Goal: Information Seeking & Learning: Learn about a topic

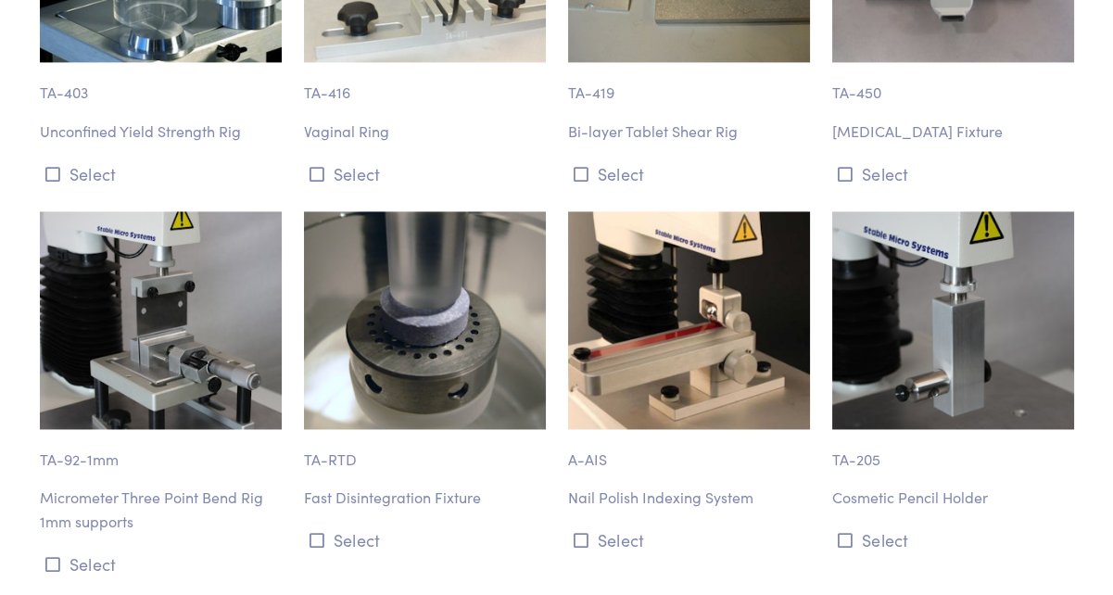
scroll to position [14275, 0]
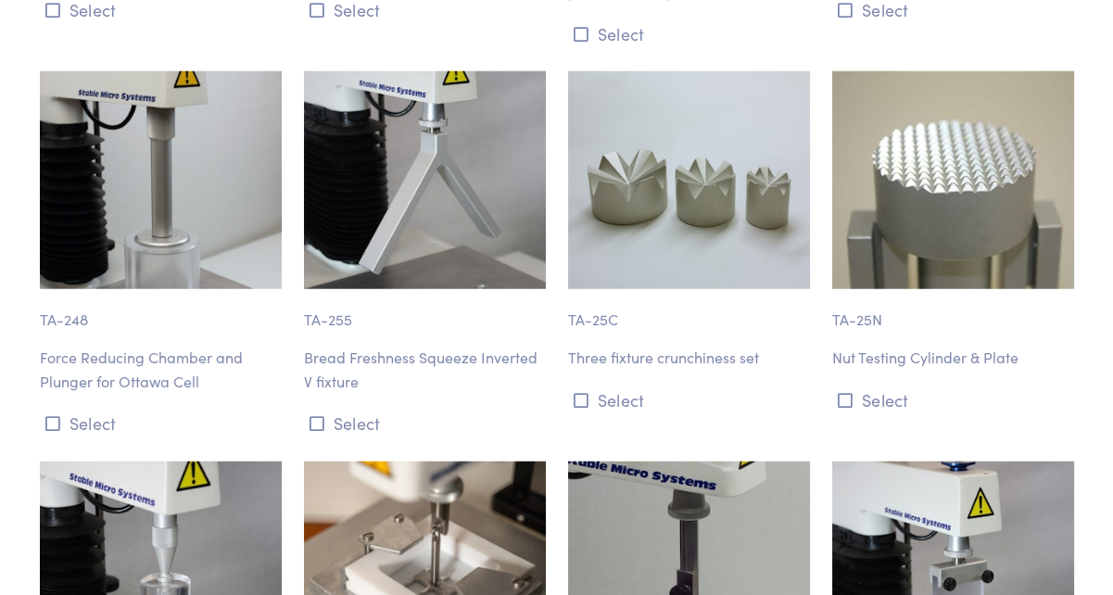
scroll to position [16787, 0]
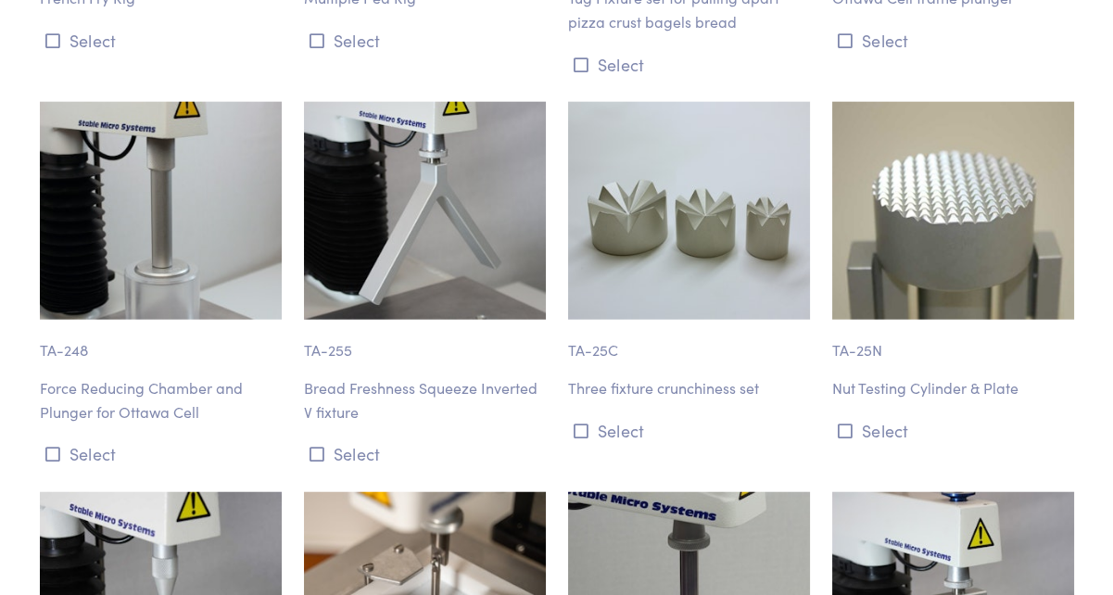
click at [196, 376] on p "Force Reducing Chamber and Plunger for Ottawa Cell" at bounding box center [161, 399] width 242 height 47
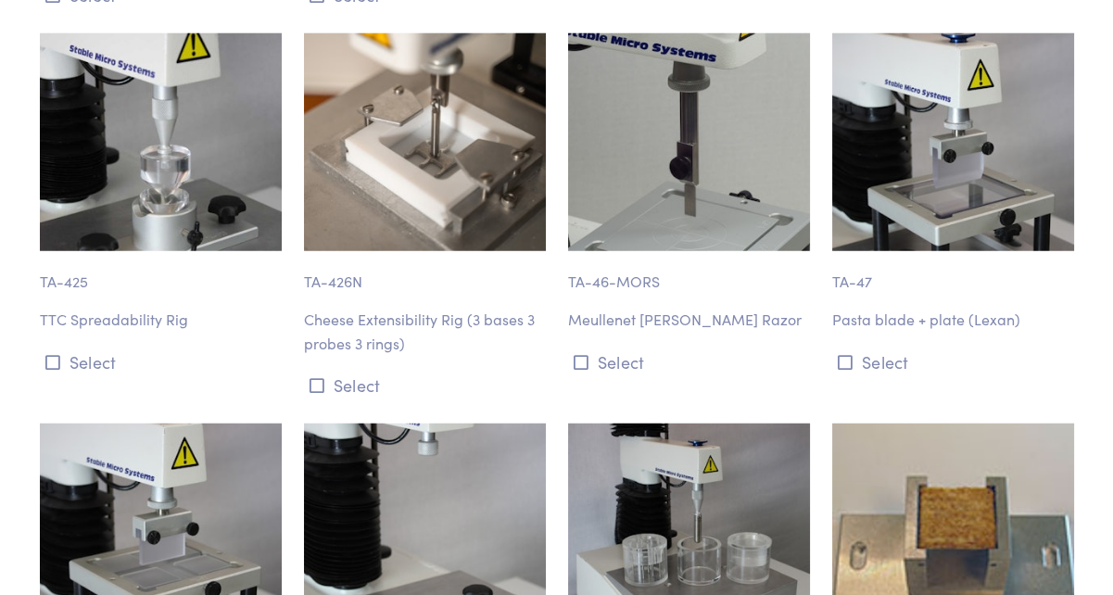
scroll to position [17251, 0]
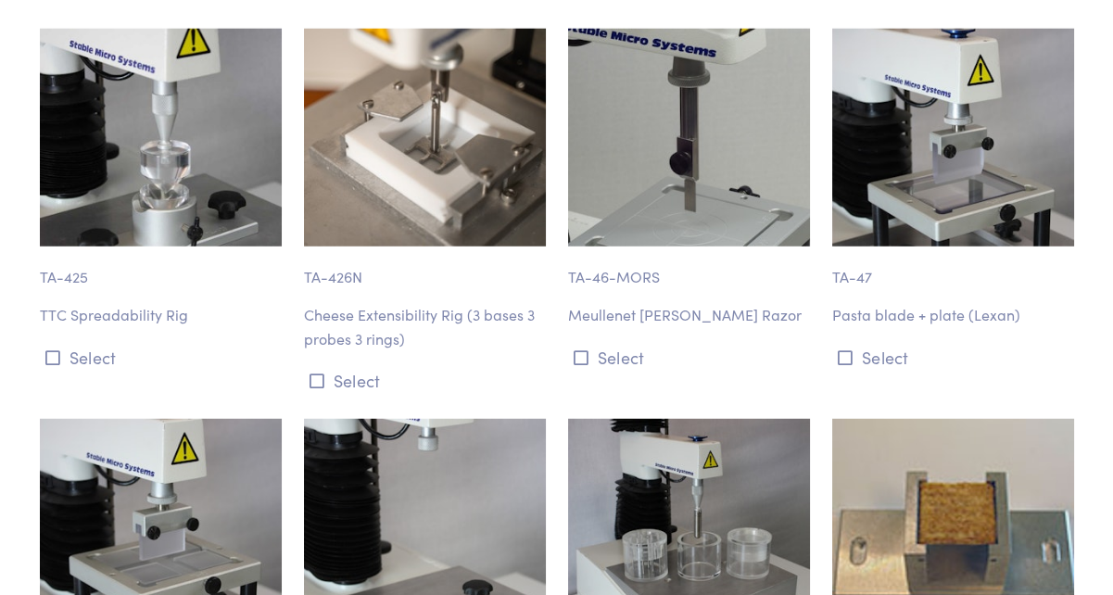
click at [489, 303] on p "Cheese Extensibility Rig (3 bases 3 probes 3 rings)" at bounding box center [425, 326] width 242 height 47
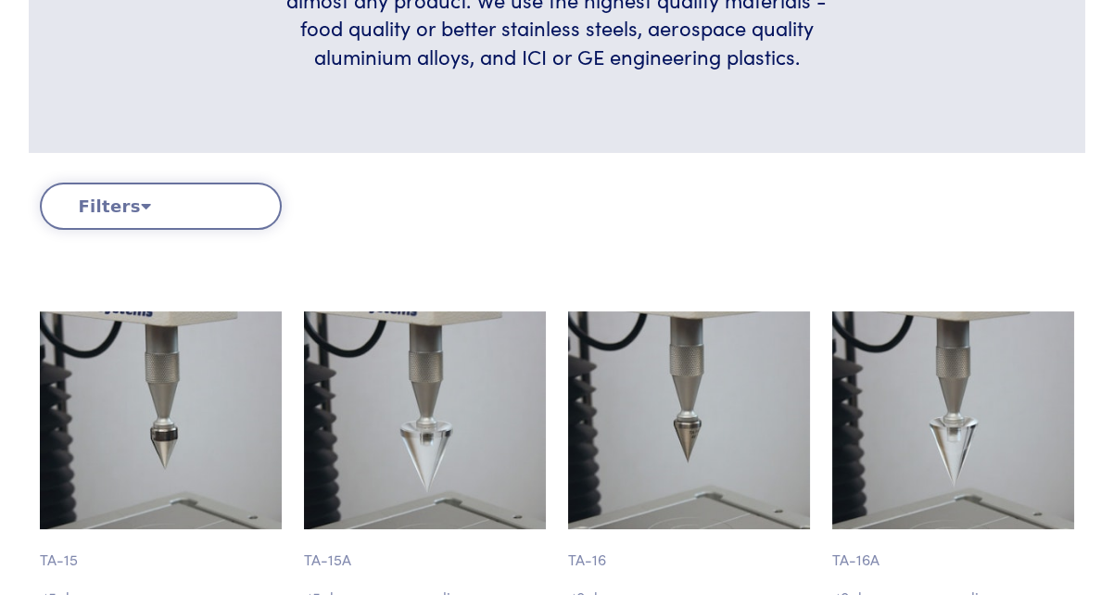
scroll to position [567, 0]
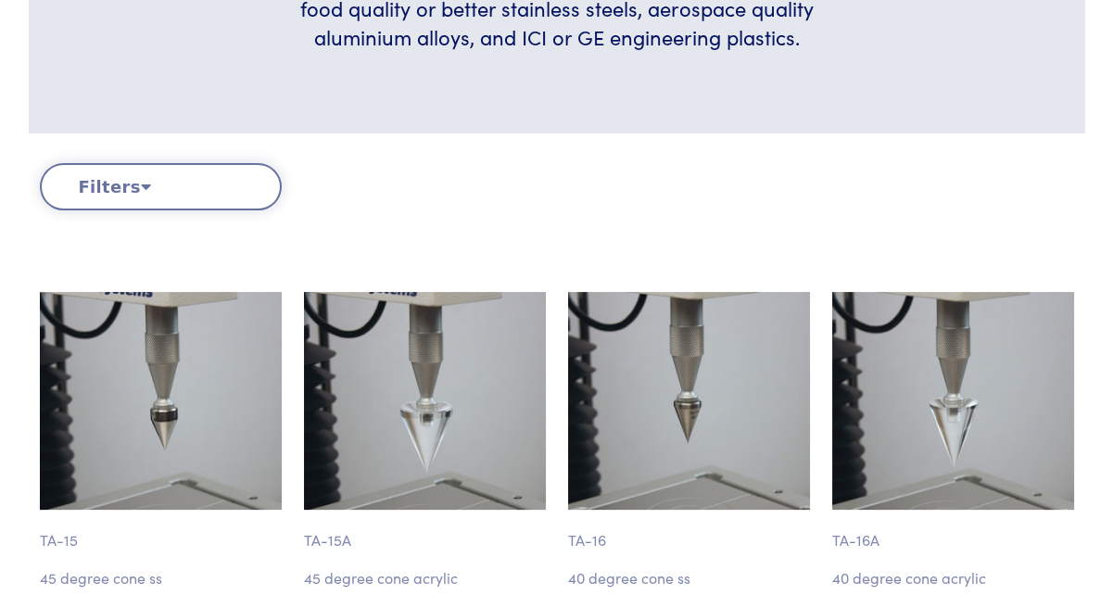
click at [85, 177] on button "Filters" at bounding box center [161, 186] width 242 height 47
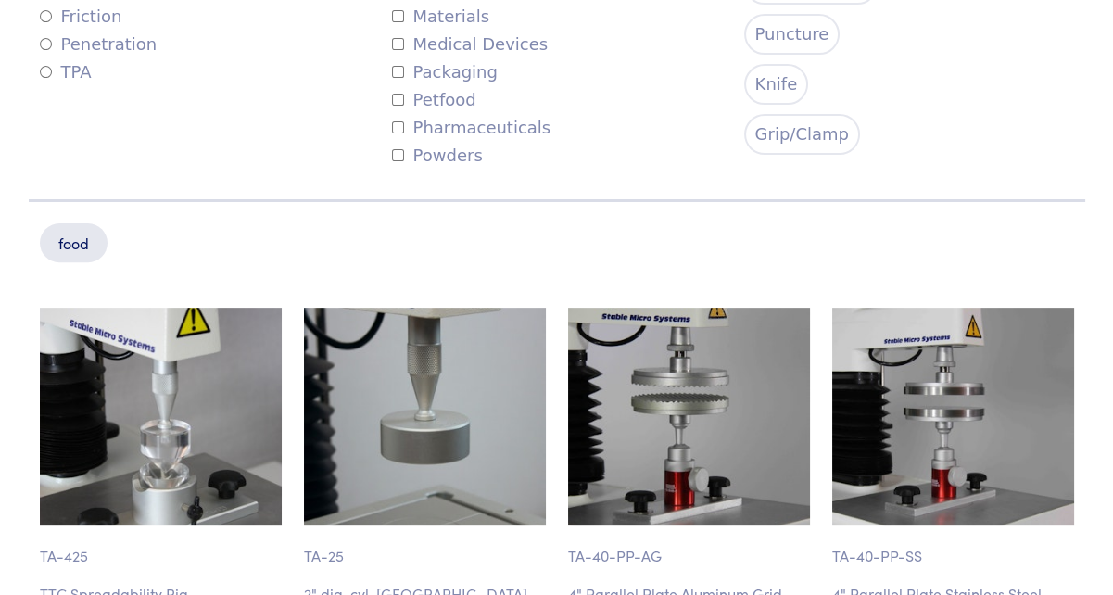
scroll to position [1031, 0]
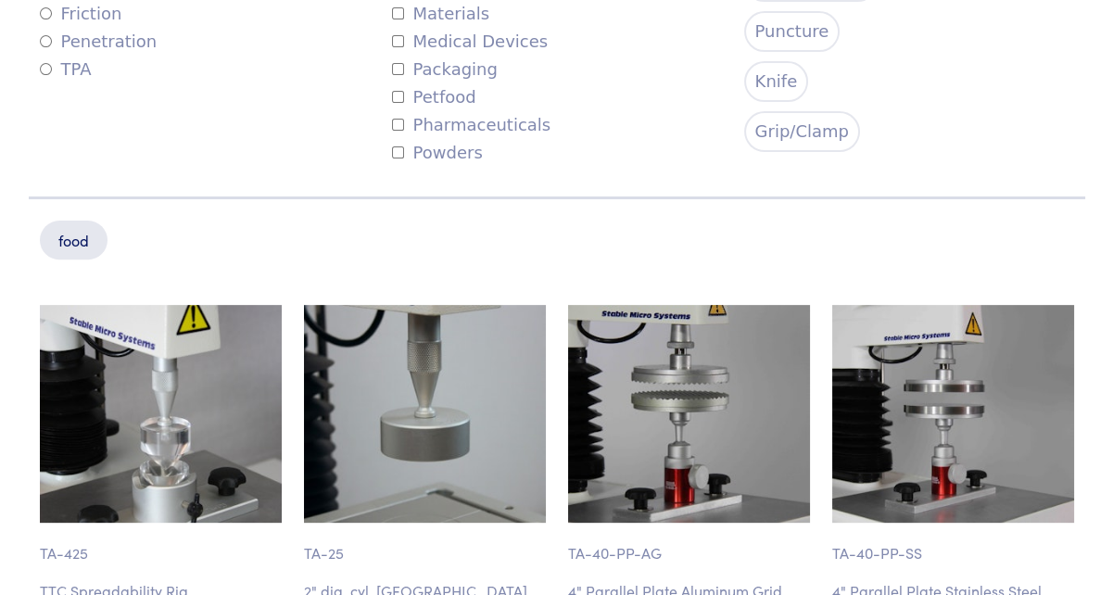
click at [450, 244] on div "food" at bounding box center [557, 225] width 1057 height 57
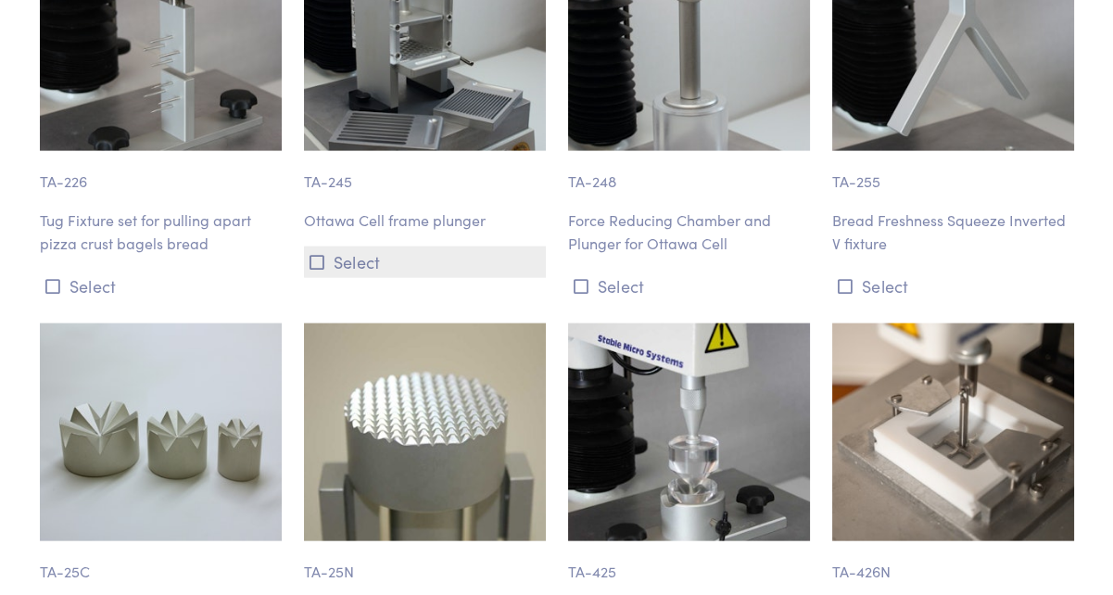
scroll to position [5851, 0]
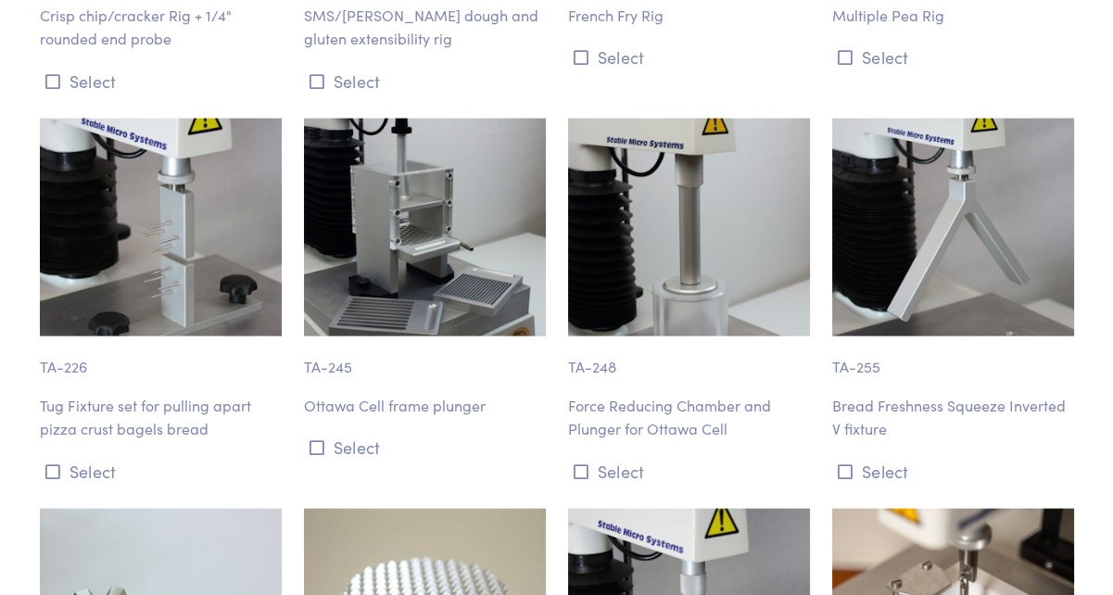
click at [695, 394] on p "Force Reducing Chamber and Plunger for Ottawa Cell" at bounding box center [689, 417] width 242 height 47
click at [730, 394] on p "Force Reducing Chamber and Plunger for Ottawa Cell" at bounding box center [689, 417] width 242 height 47
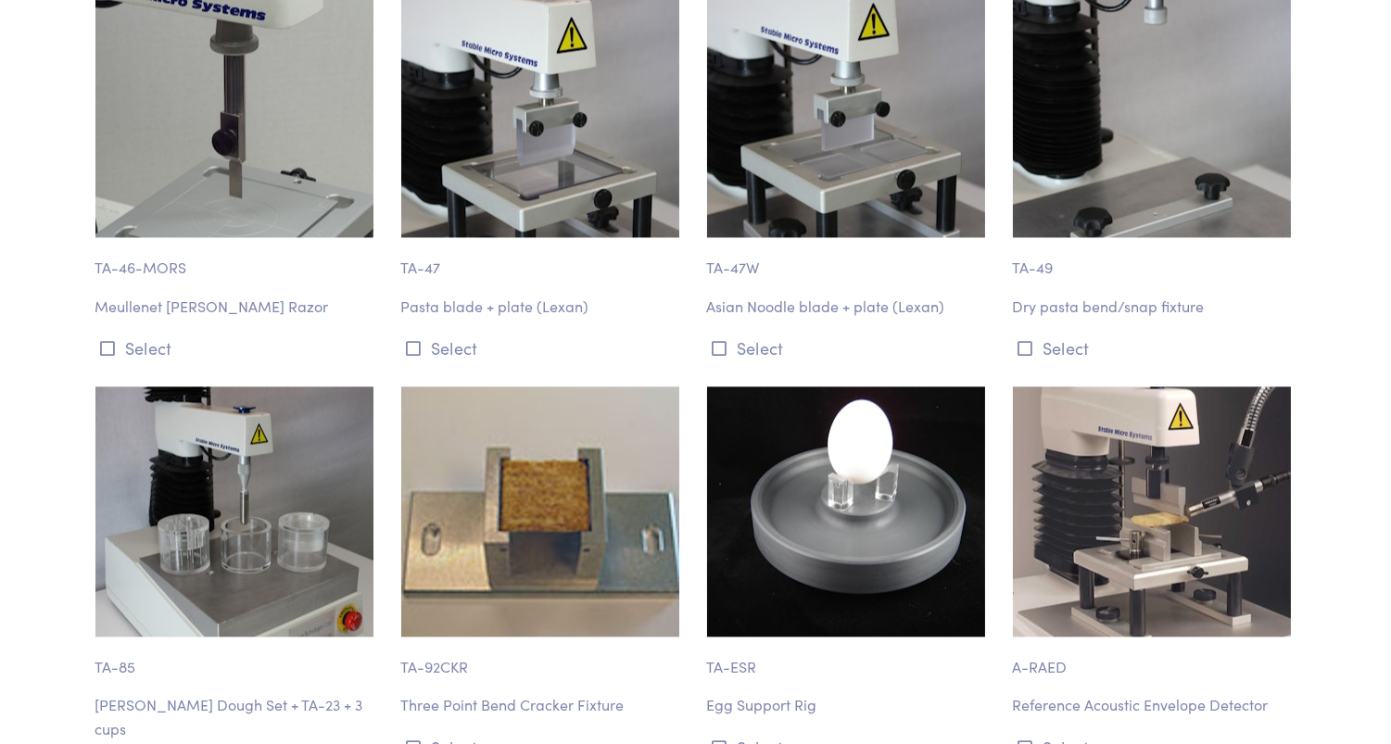
scroll to position [7331, 0]
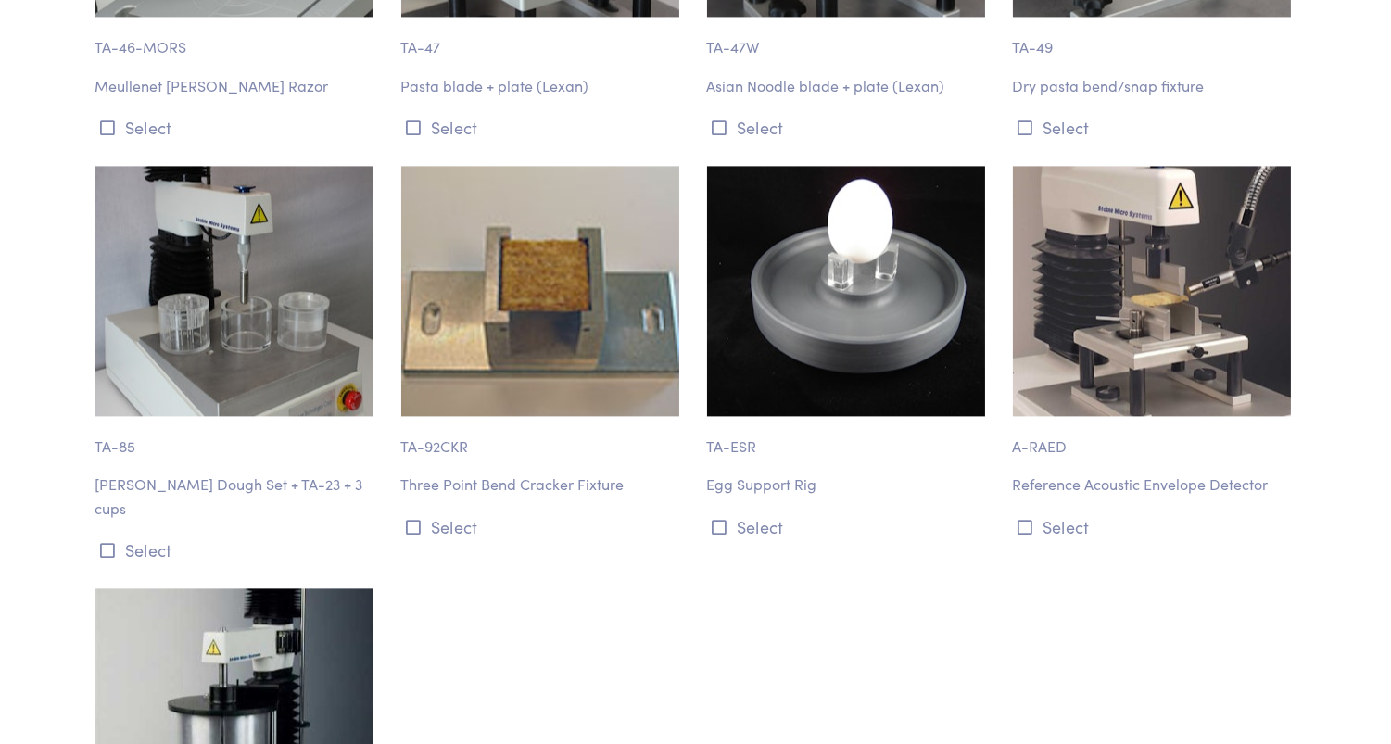
drag, startPoint x: 775, startPoint y: 513, endPoint x: 784, endPoint y: 506, distance: 11.3
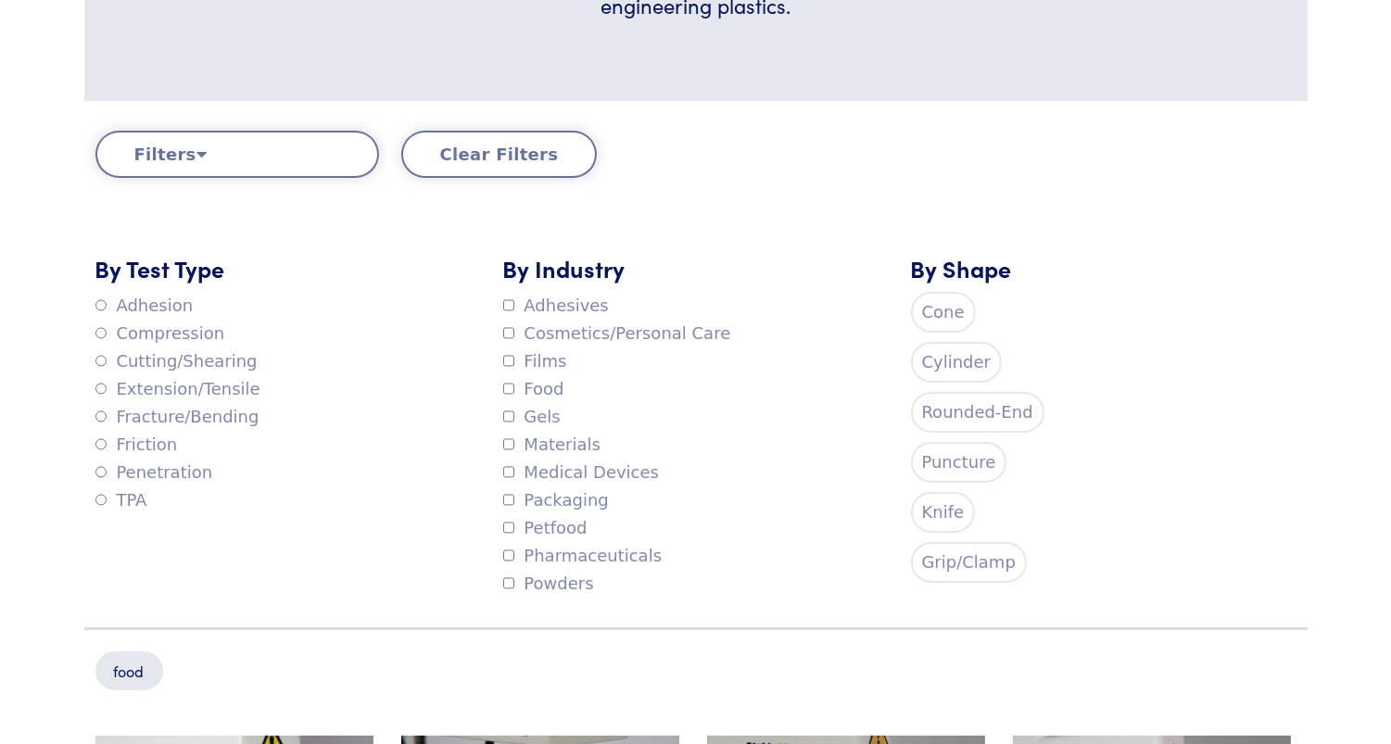
scroll to position [32, 0]
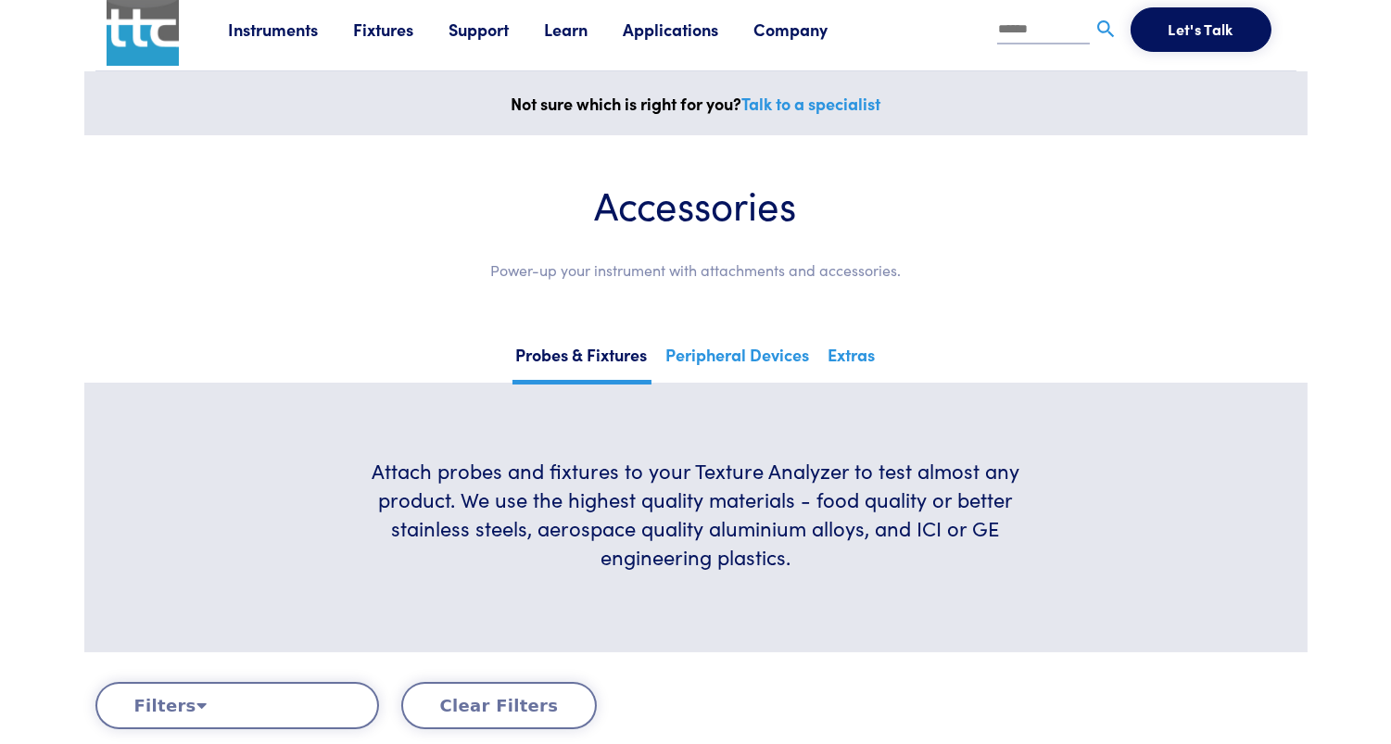
scroll to position [0, 0]
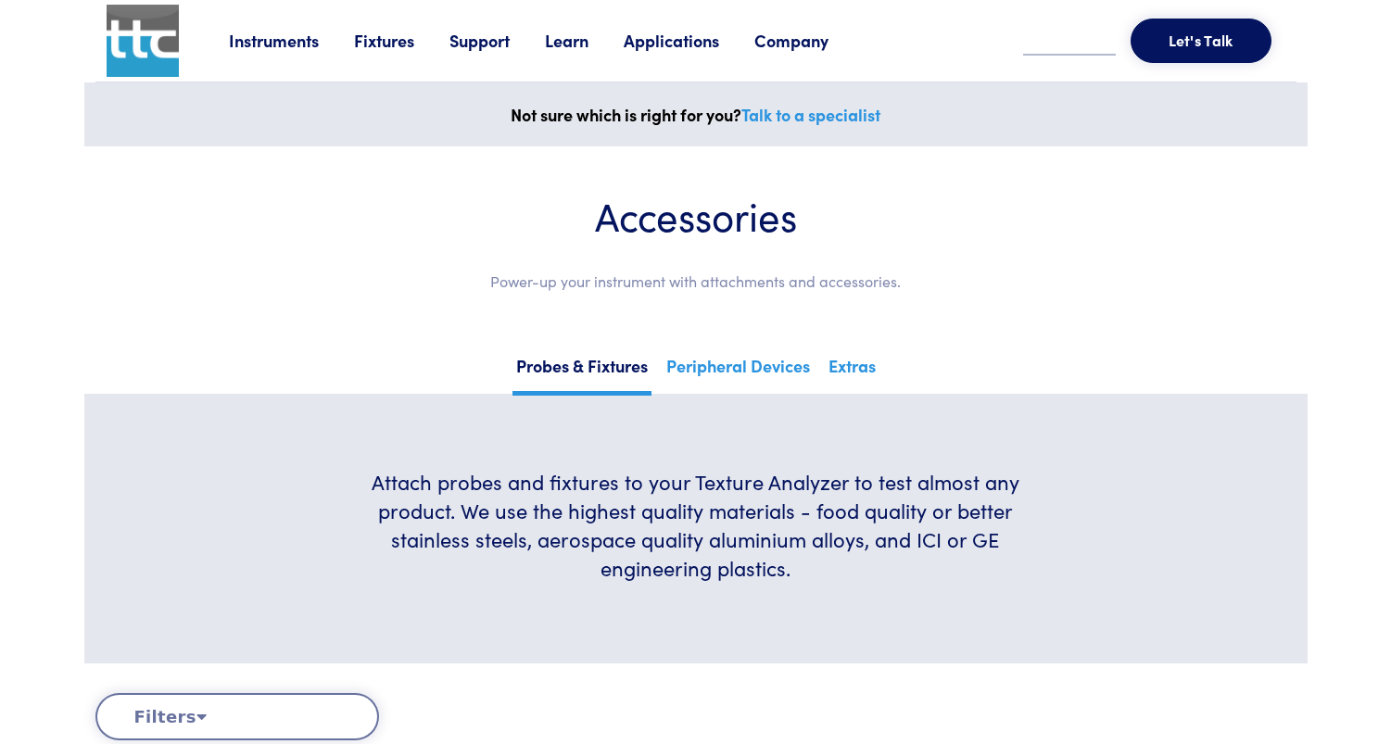
scroll to position [348, 0]
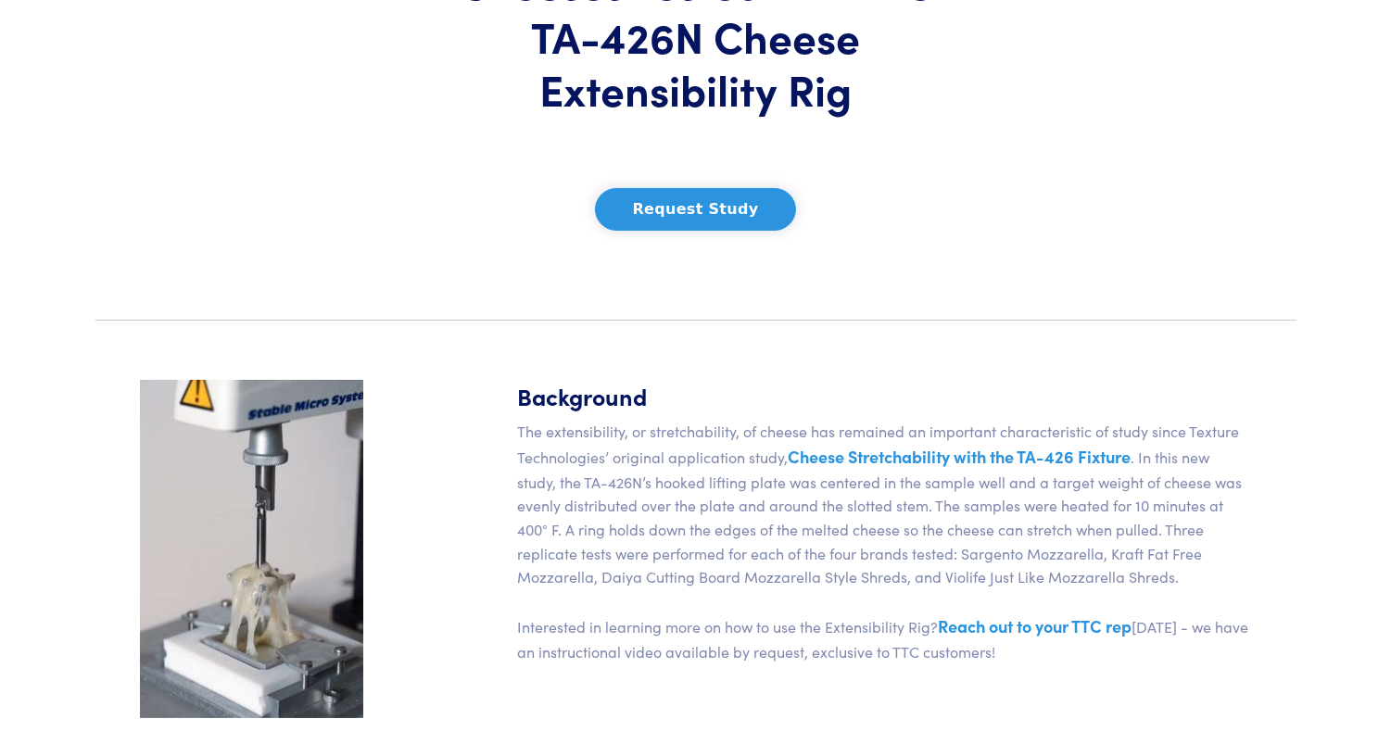
scroll to position [348, 0]
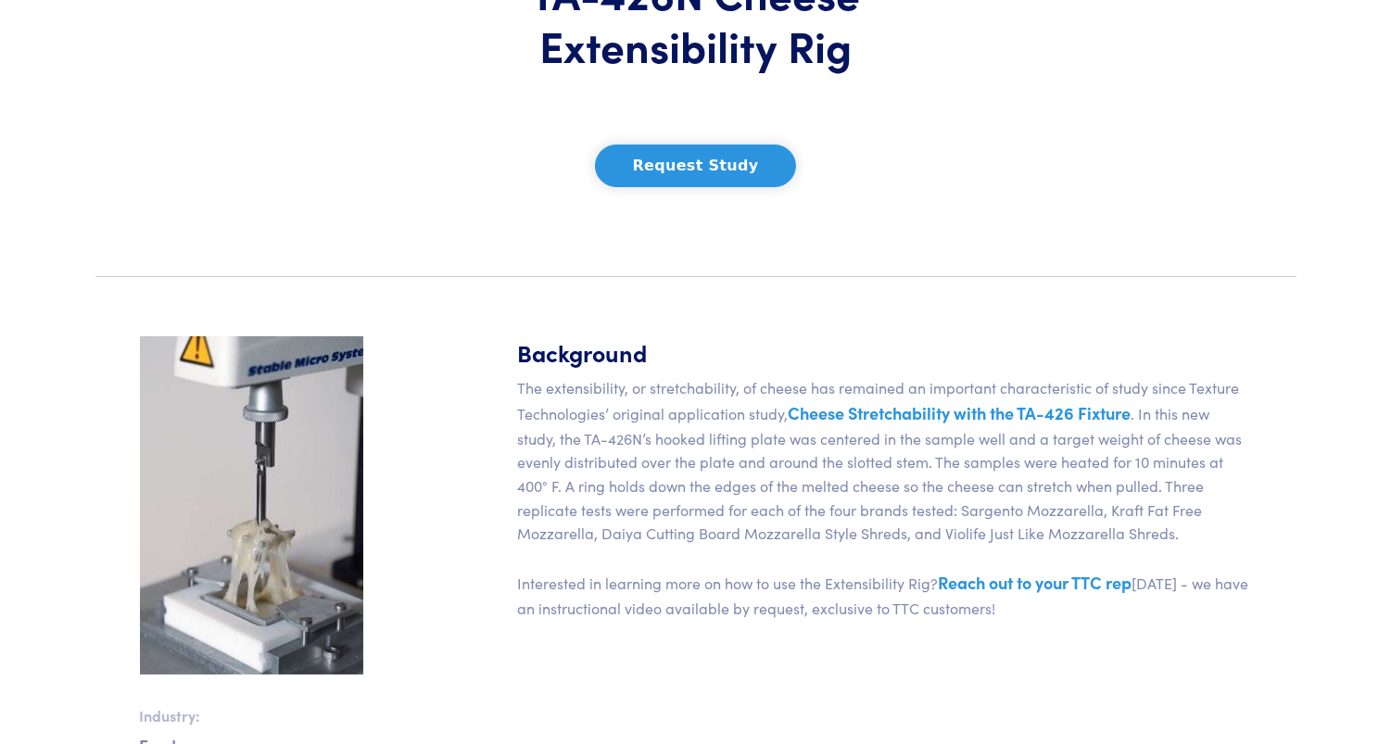
click at [302, 433] on img at bounding box center [251, 505] width 223 height 338
click at [581, 356] on h5 "Background" at bounding box center [885, 352] width 734 height 32
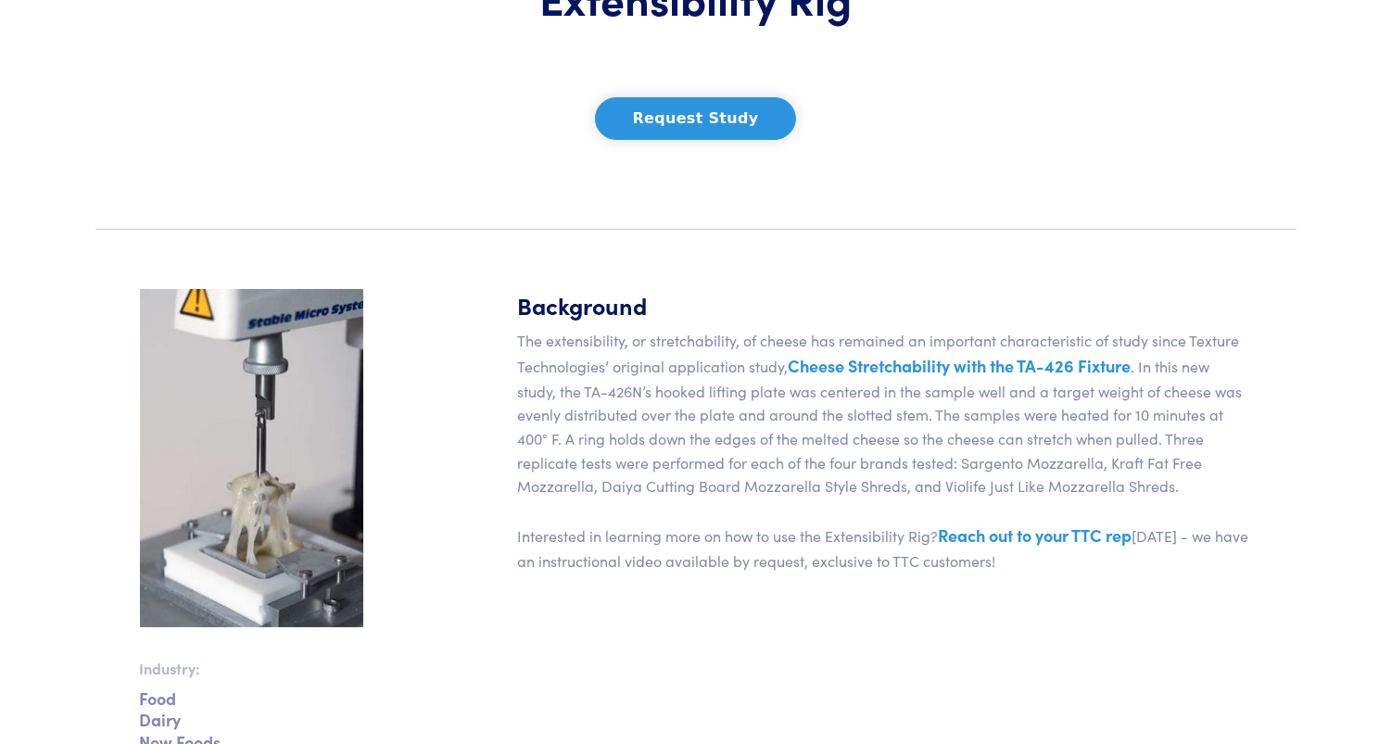
scroll to position [115, 0]
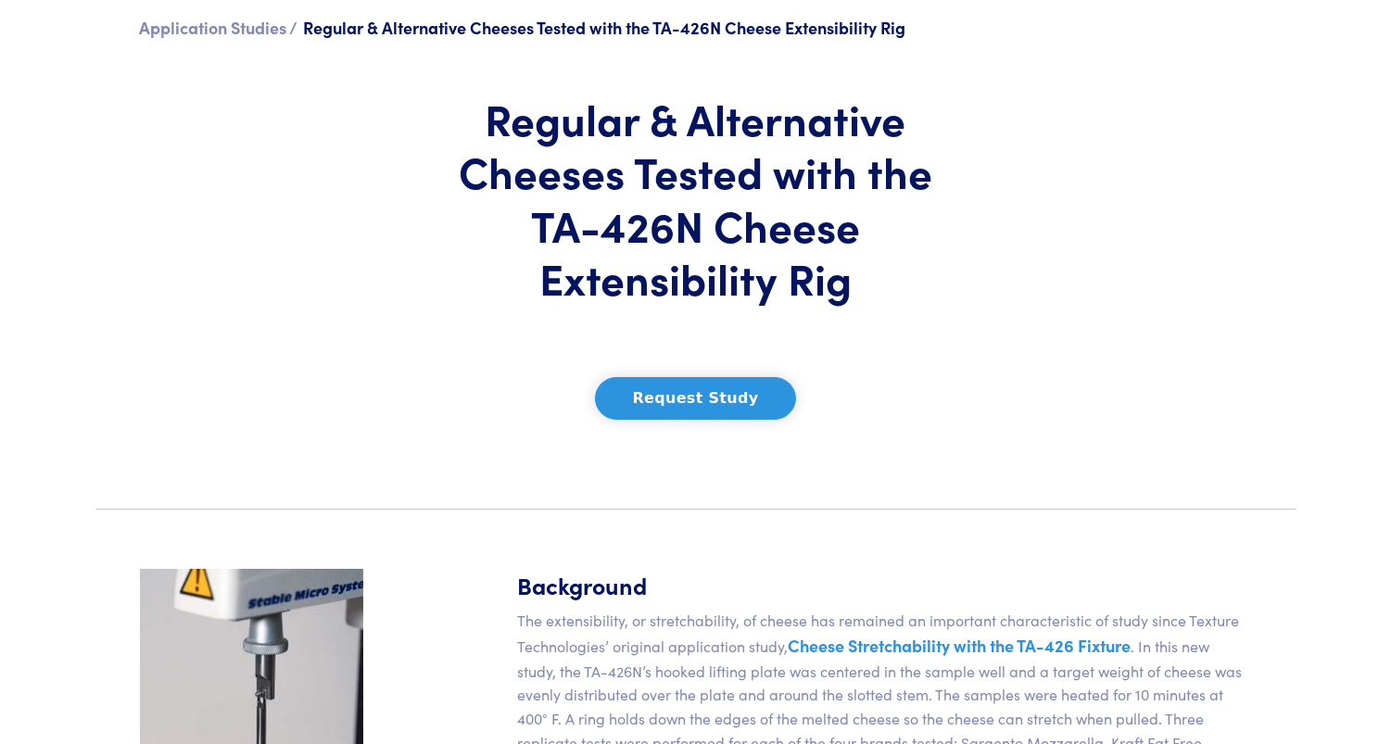
click at [711, 401] on button "Request Study" at bounding box center [696, 398] width 202 height 43
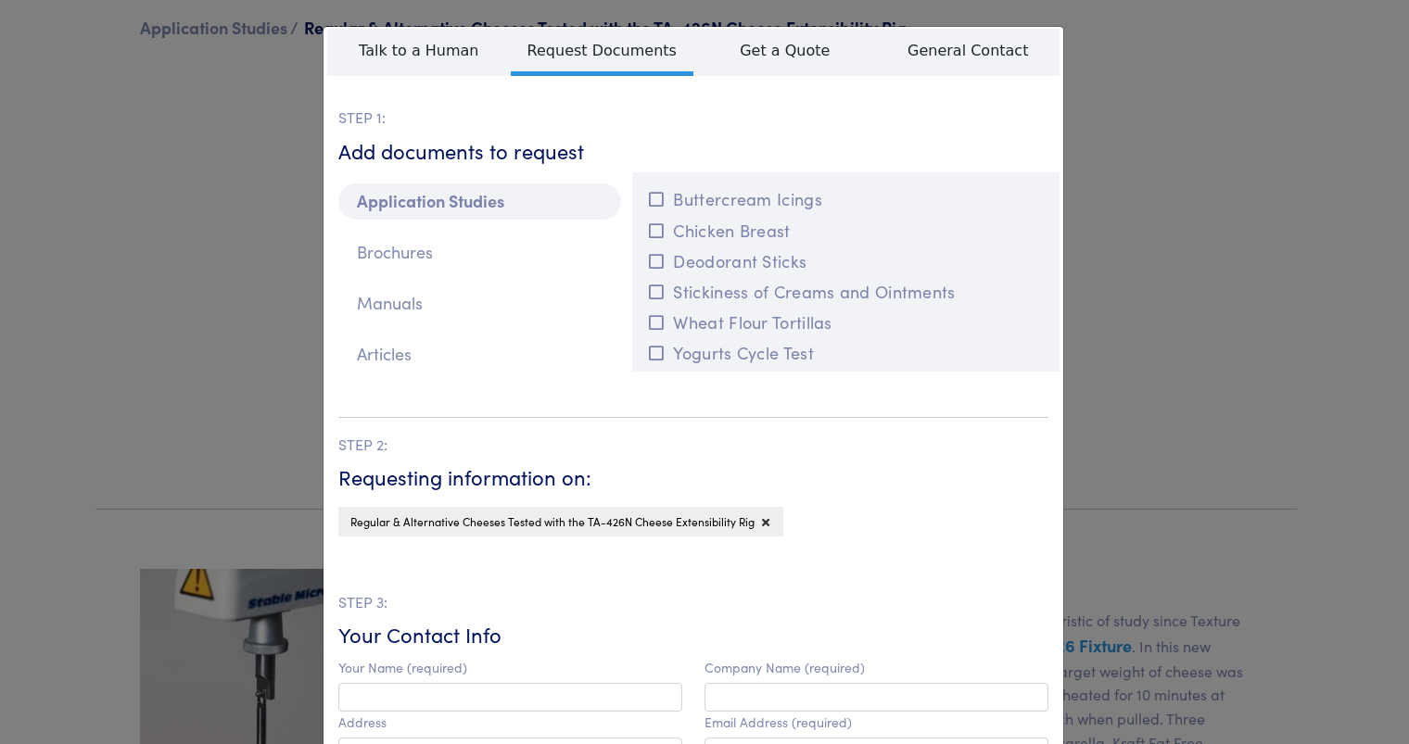
click at [1129, 158] on div "**********" at bounding box center [704, 372] width 1409 height 744
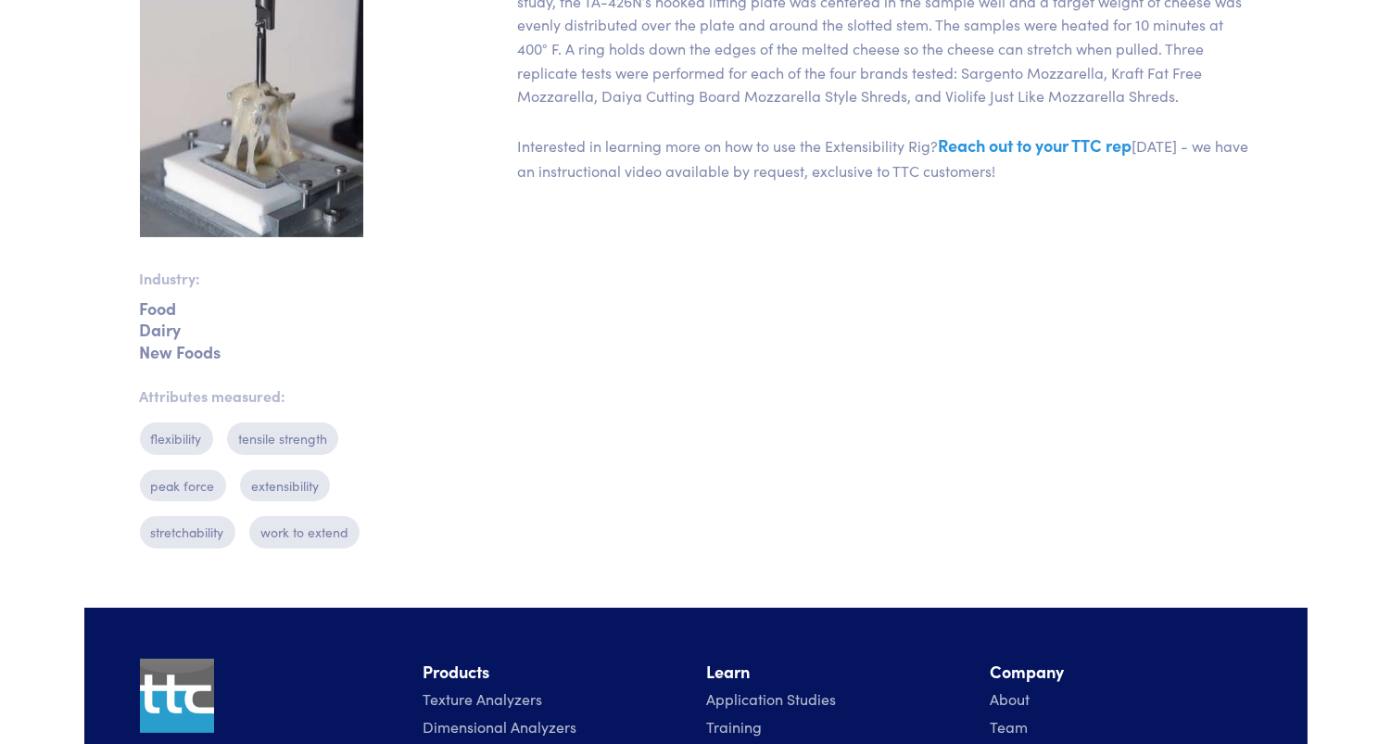
scroll to position [810, 0]
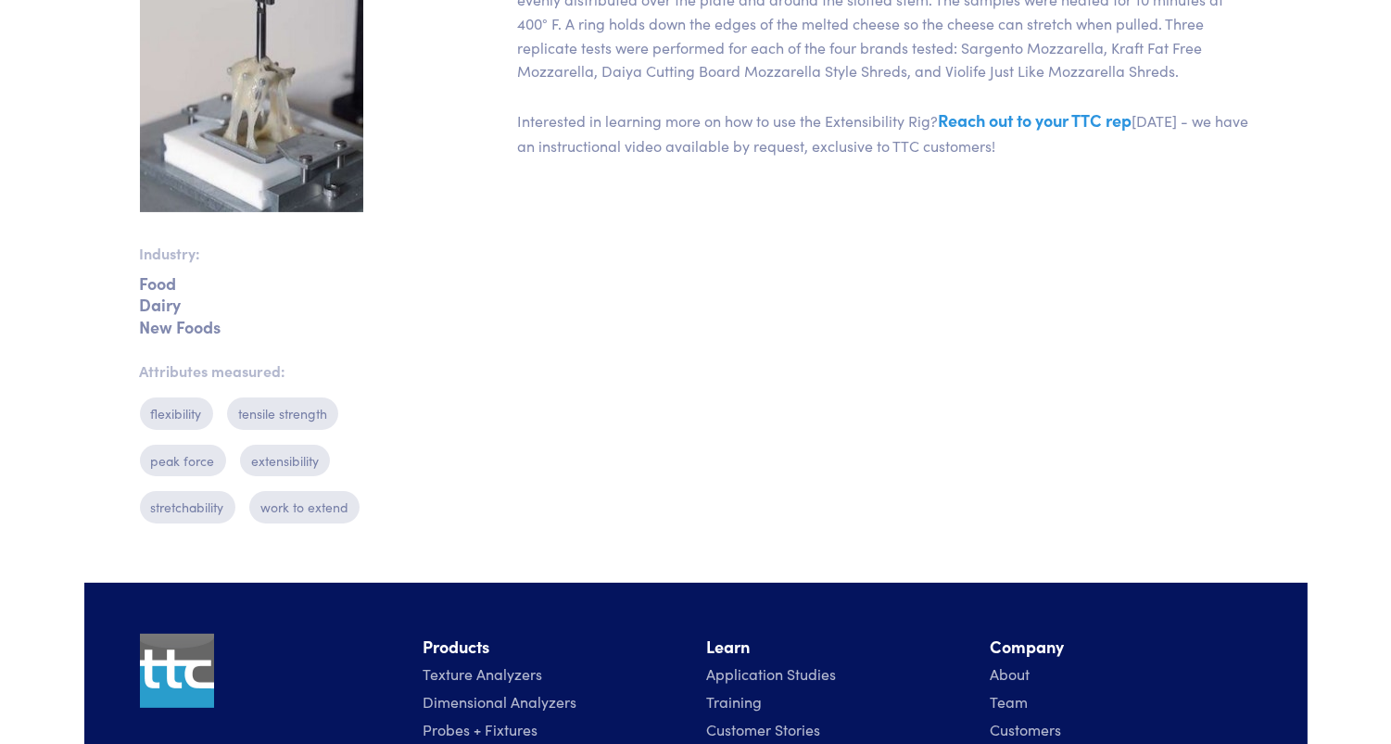
click at [979, 125] on link "Reach out to your TTC rep" at bounding box center [1036, 119] width 194 height 23
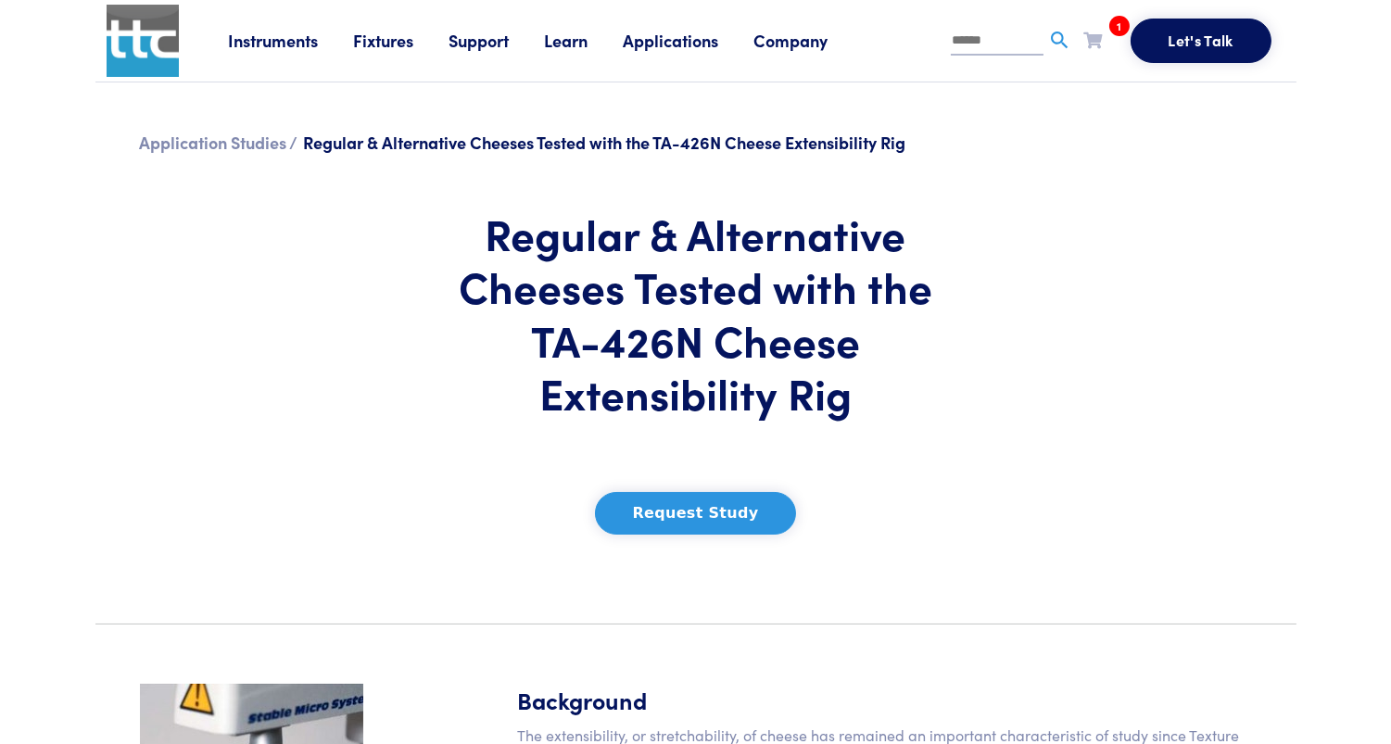
click at [692, 36] on link "Applications" at bounding box center [689, 40] width 131 height 23
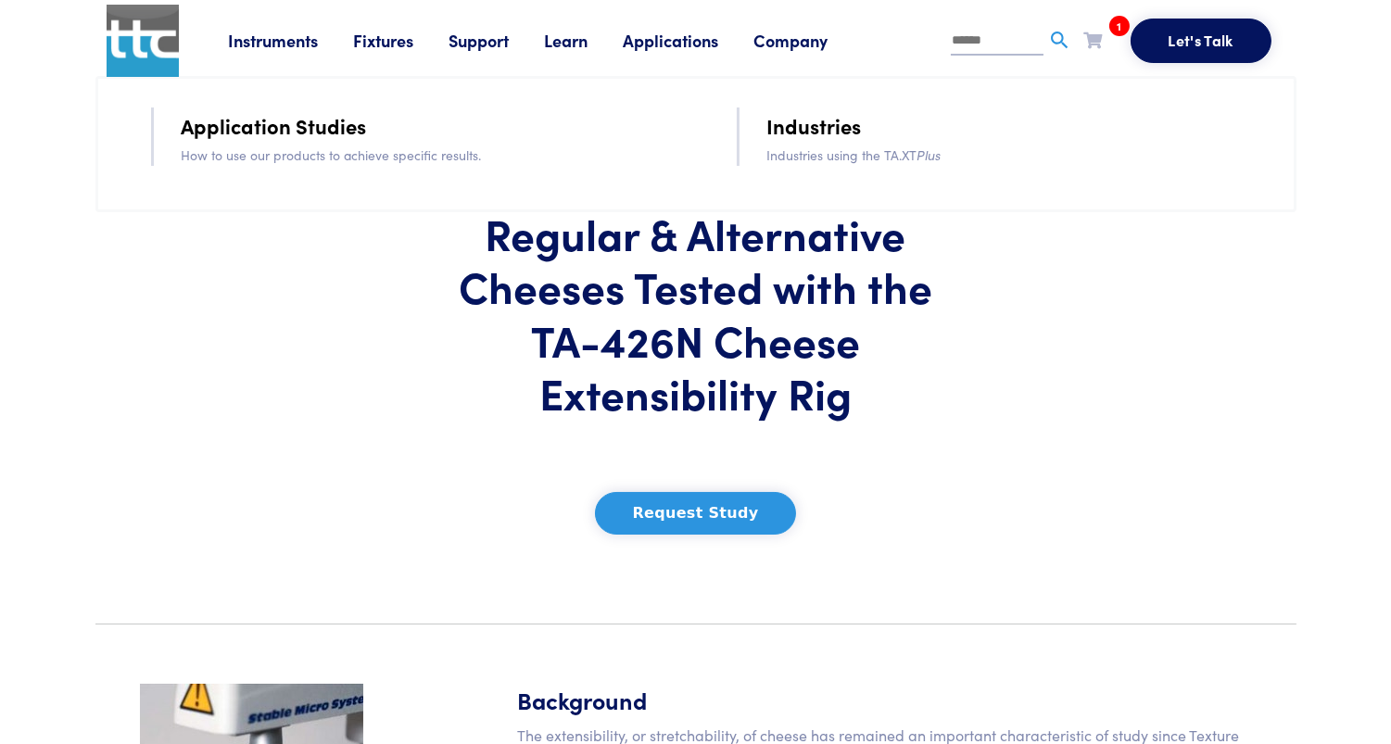
click at [327, 134] on link "Application Studies" at bounding box center [274, 125] width 185 height 32
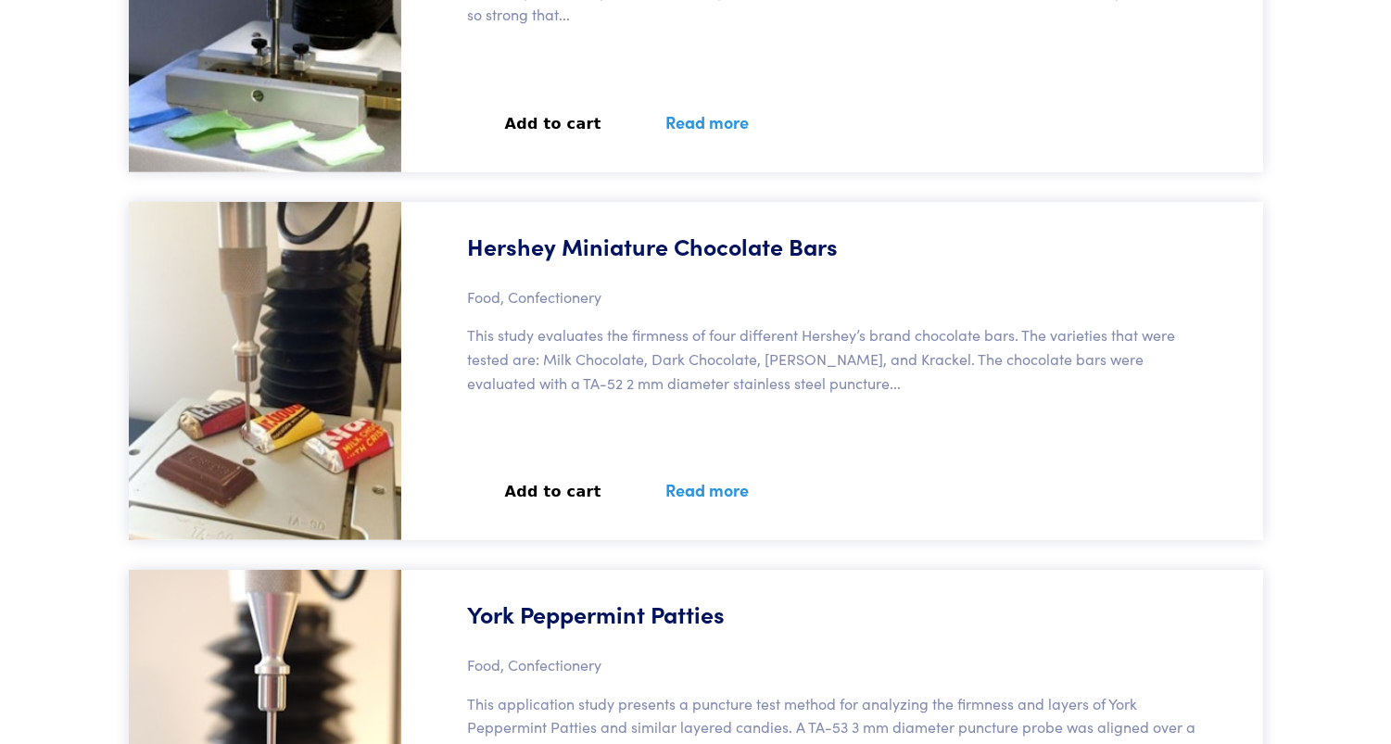
scroll to position [39280, 0]
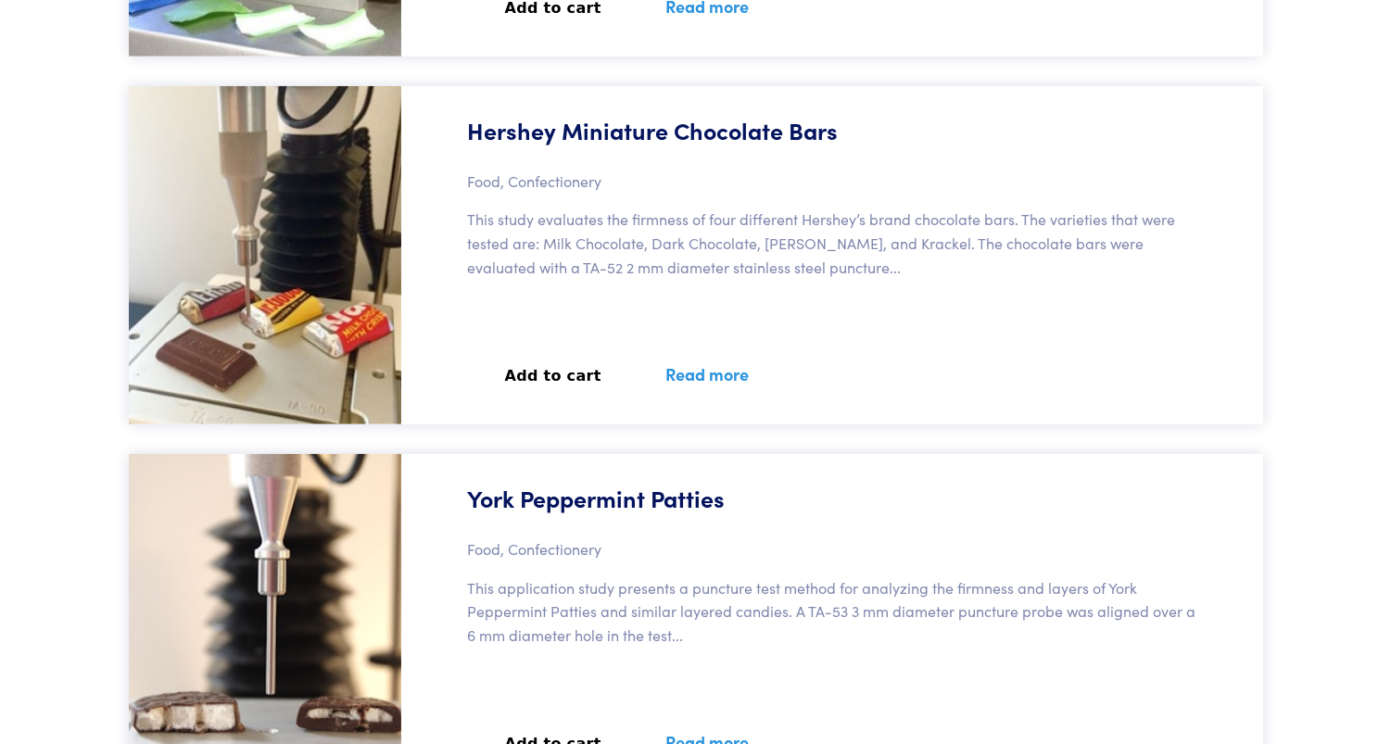
click at [688, 371] on link "Read more" at bounding box center [707, 374] width 128 height 68
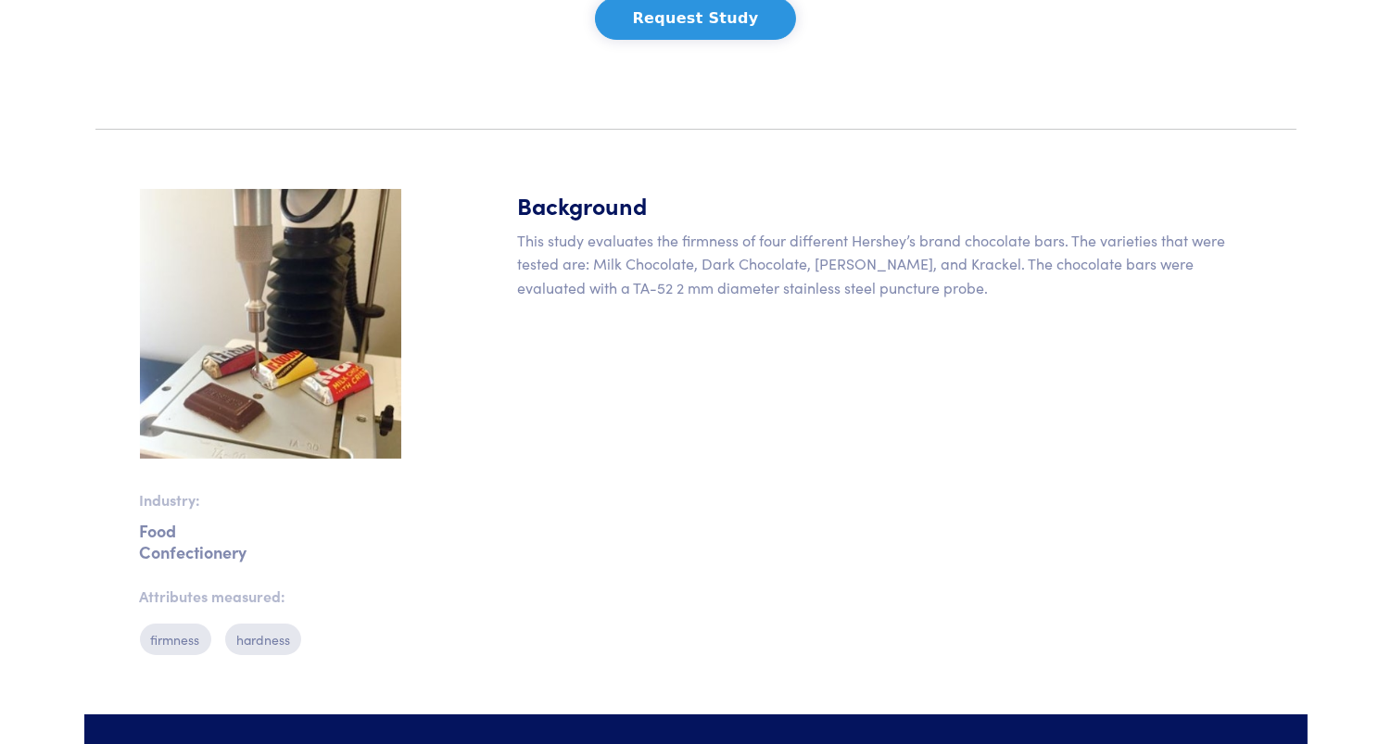
scroll to position [383, 0]
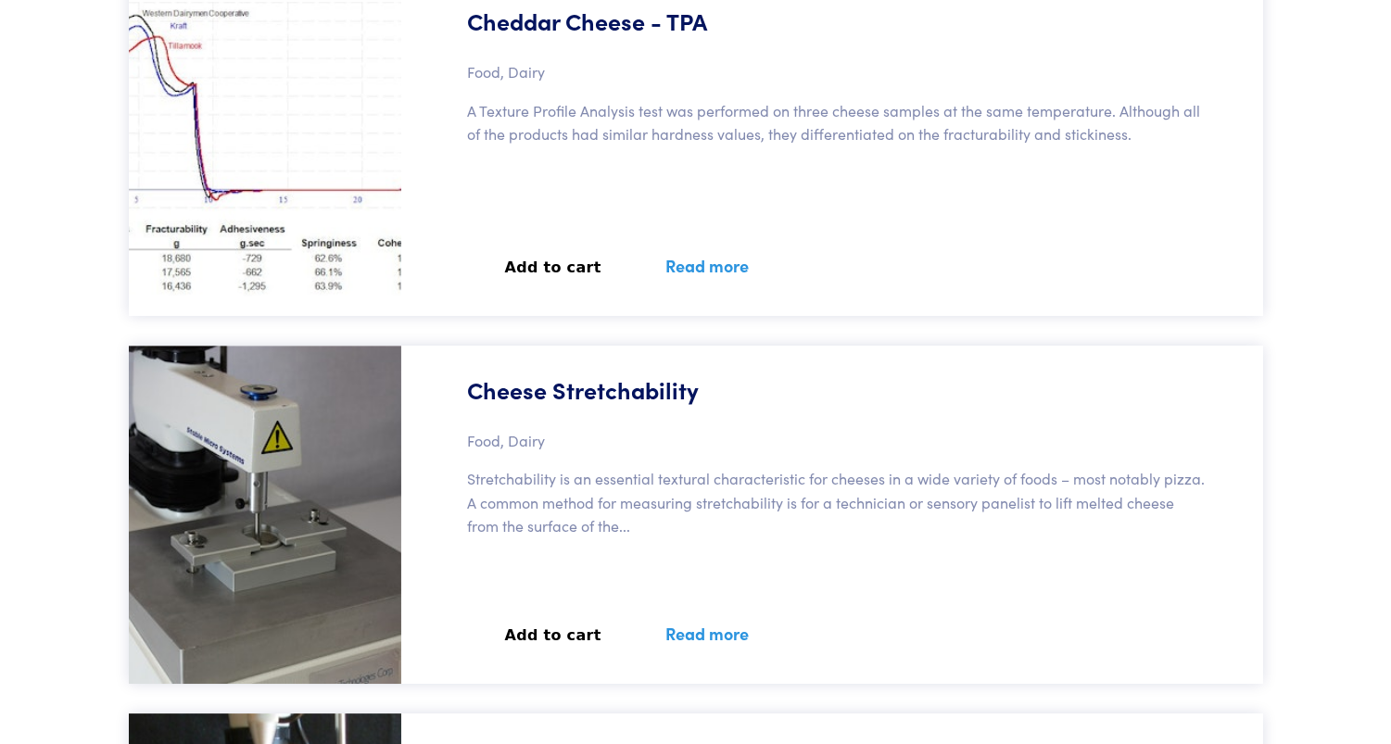
scroll to position [60599, 0]
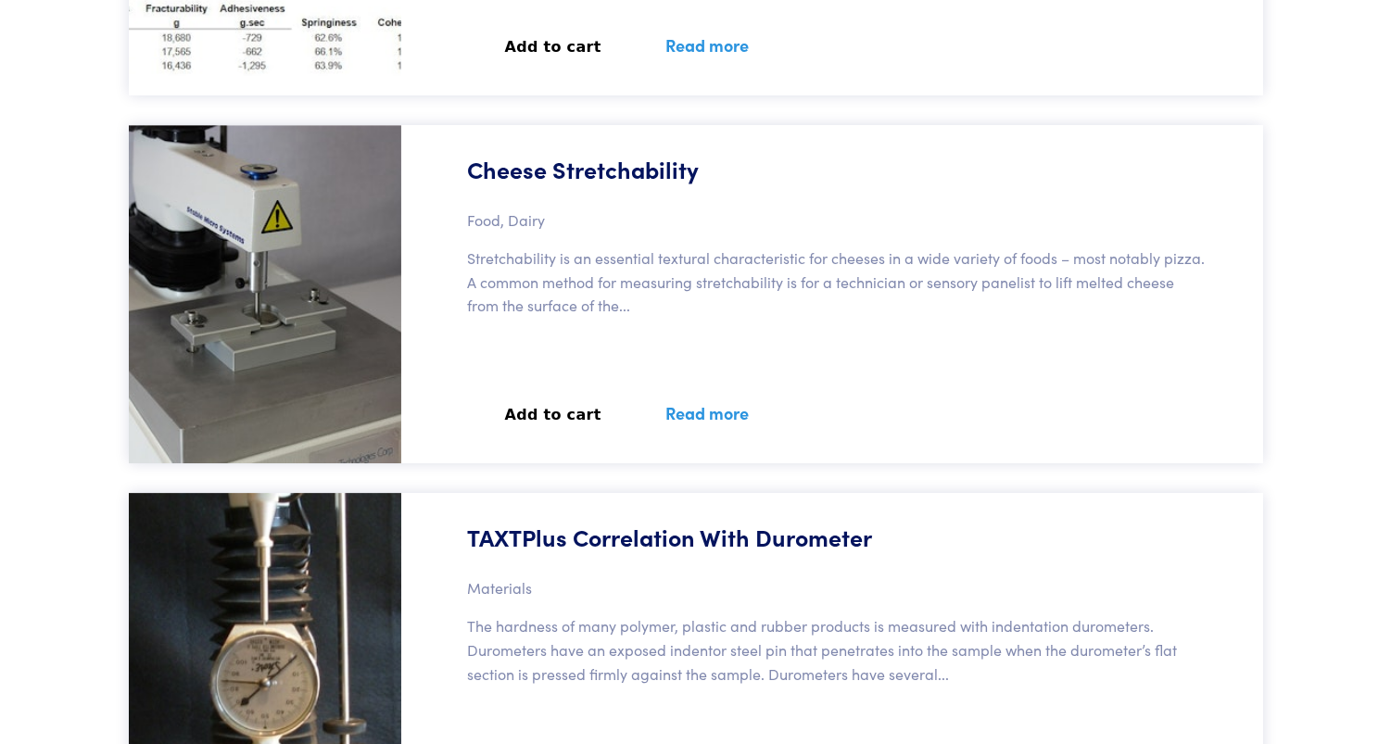
click at [295, 238] on img at bounding box center [265, 294] width 273 height 338
click at [672, 407] on link "Read more" at bounding box center [707, 413] width 128 height 68
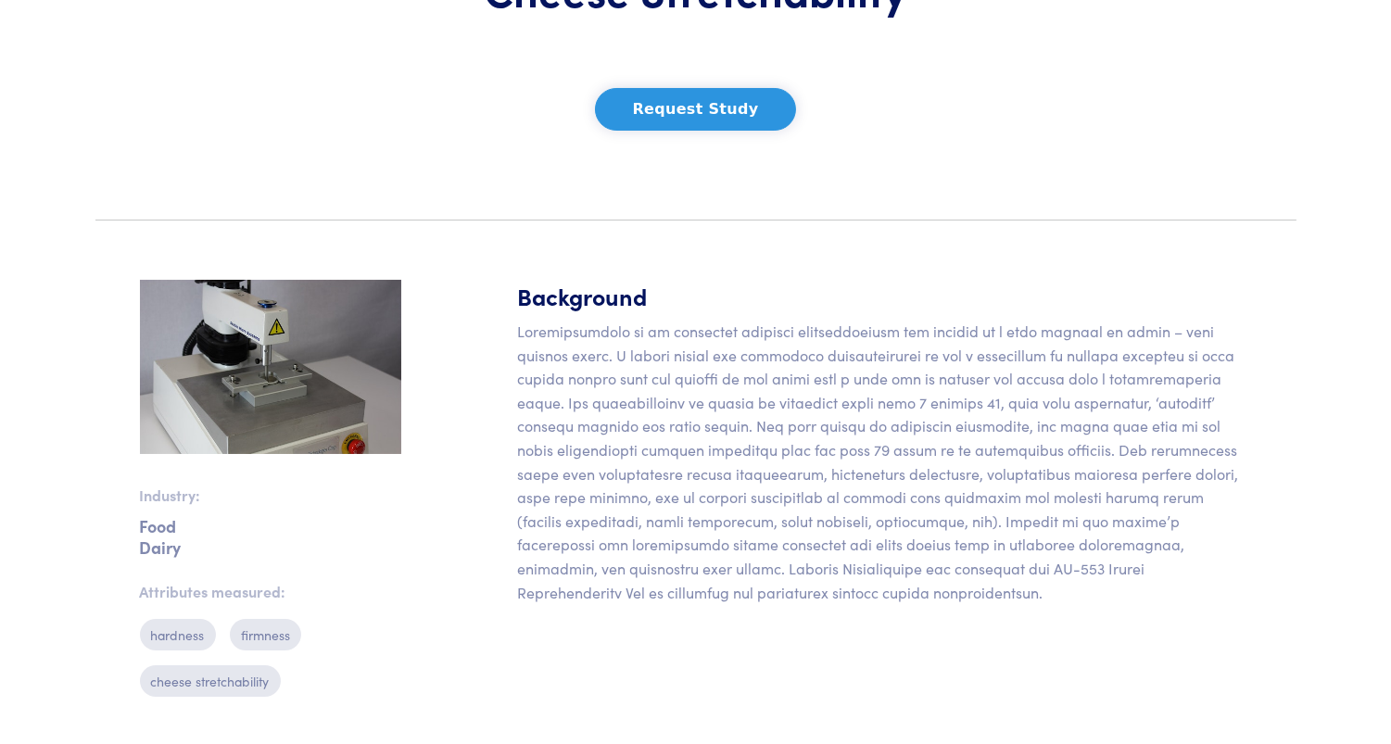
scroll to position [463, 0]
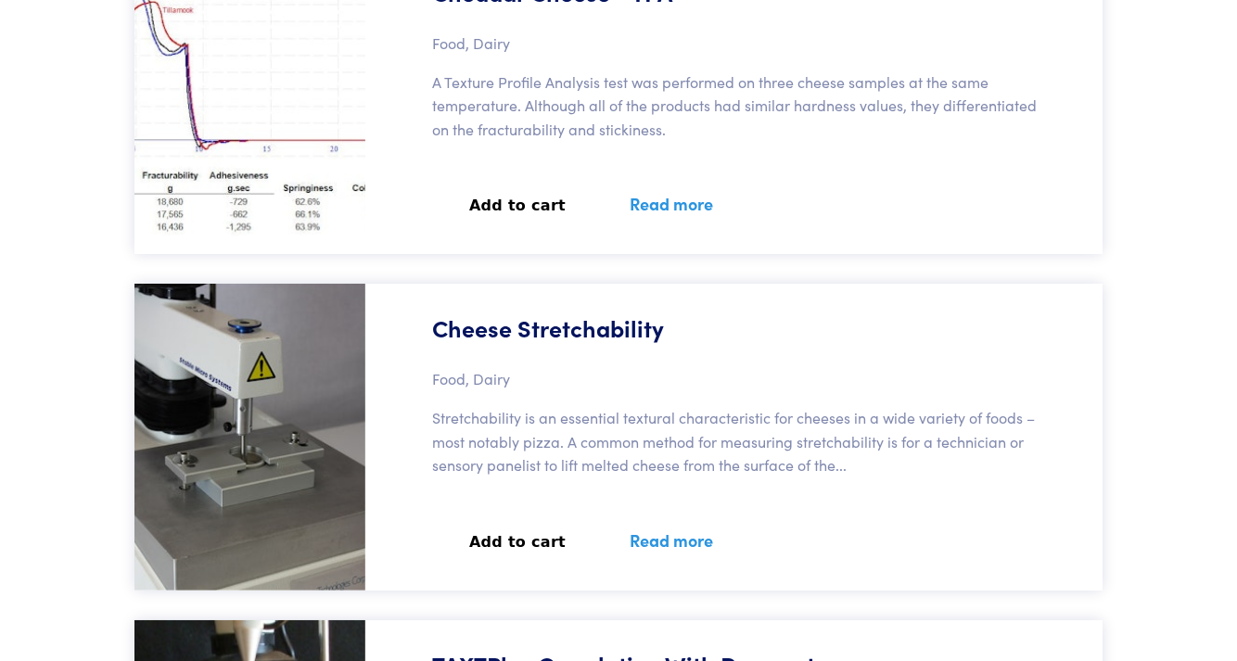
scroll to position [57818, 0]
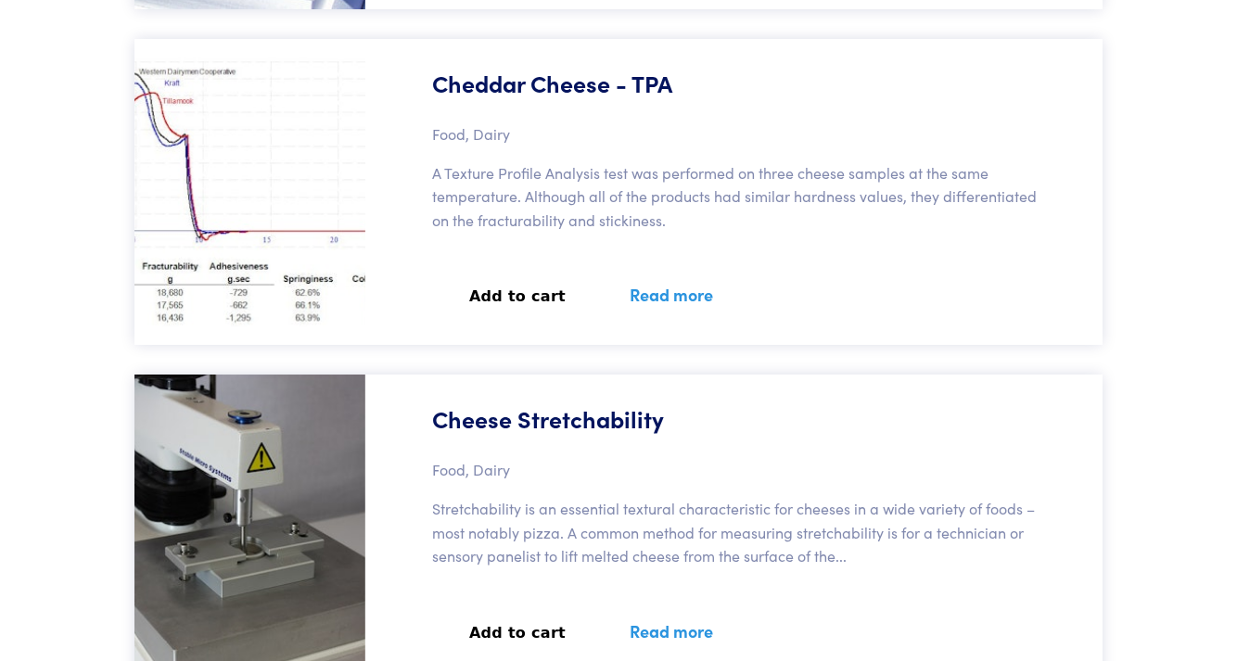
click at [650, 597] on link "Read more" at bounding box center [671, 631] width 128 height 68
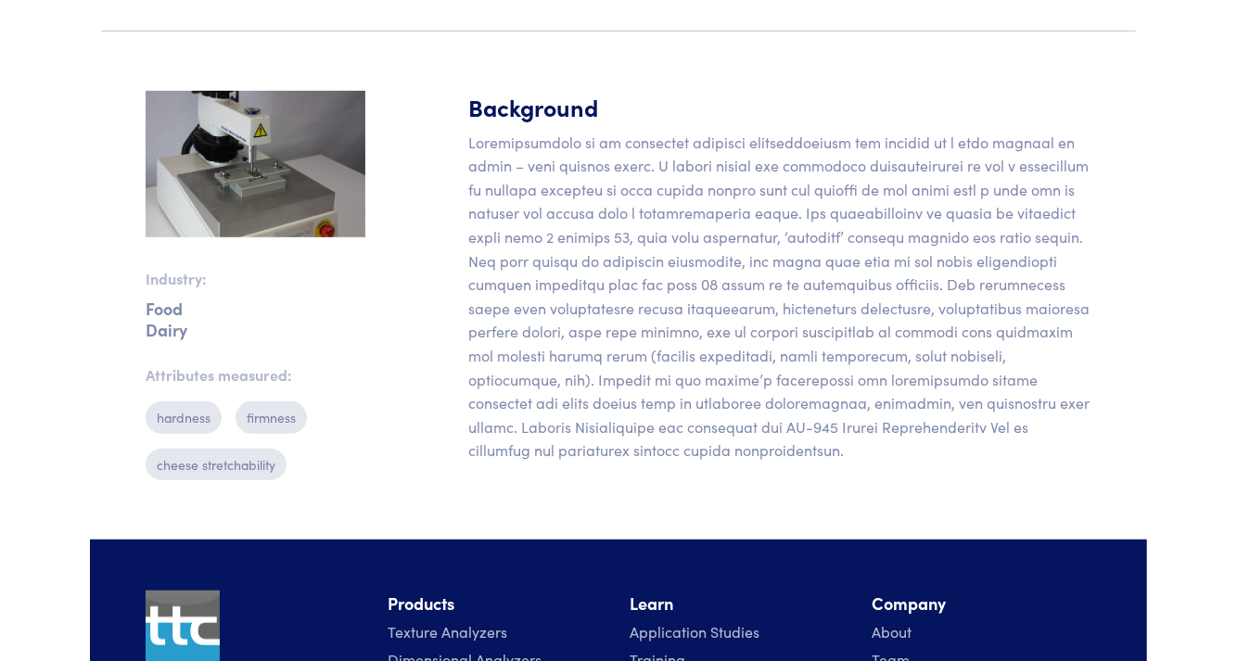
scroll to position [412, 0]
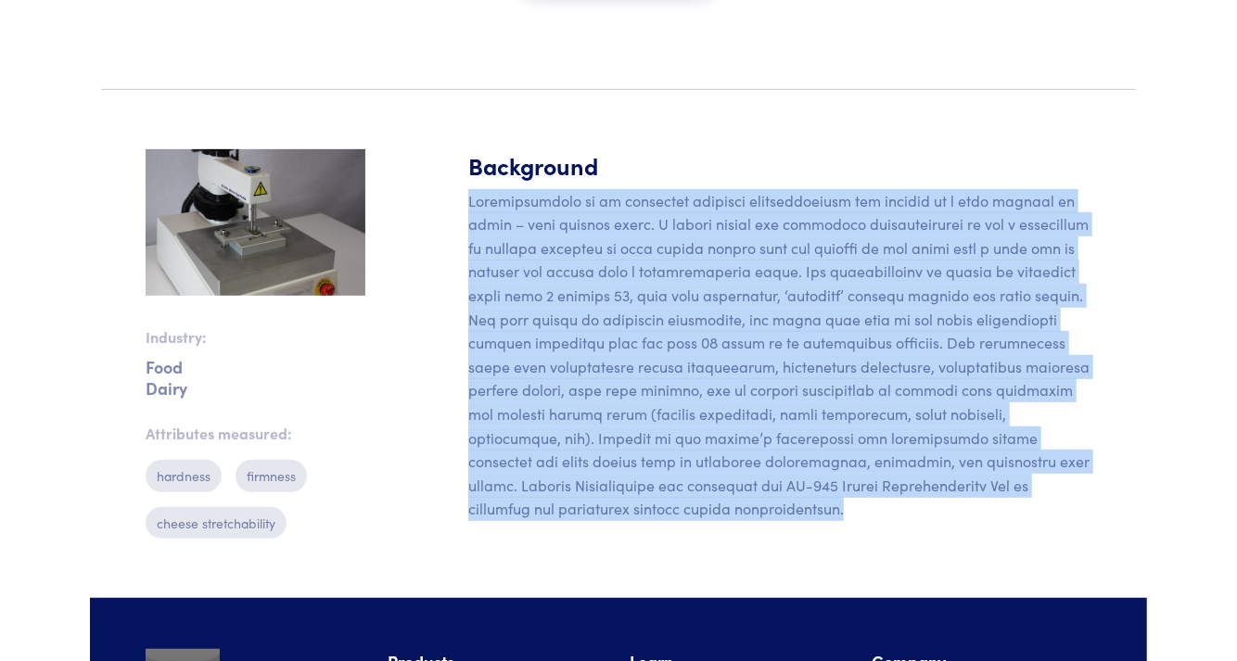
drag, startPoint x: 1083, startPoint y: 491, endPoint x: 455, endPoint y: 203, distance: 690.6
click at [455, 203] on section "Industry: Food Dairy Attributes measured: hardness firmness cheese stretchabili…" at bounding box center [618, 351] width 1057 height 493
copy p "Stretchability is an essential textural characteristic for cheeses in a wide va…"
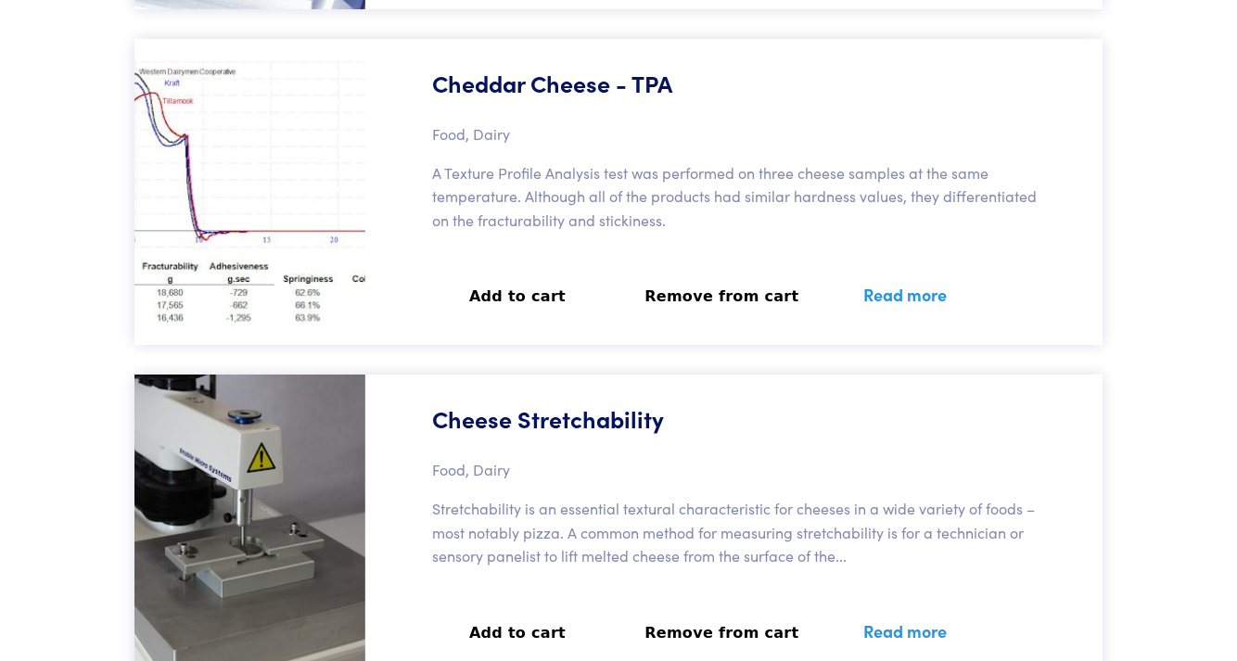
scroll to position [57818, 0]
click at [855, 597] on link "Read more" at bounding box center [905, 631] width 128 height 68
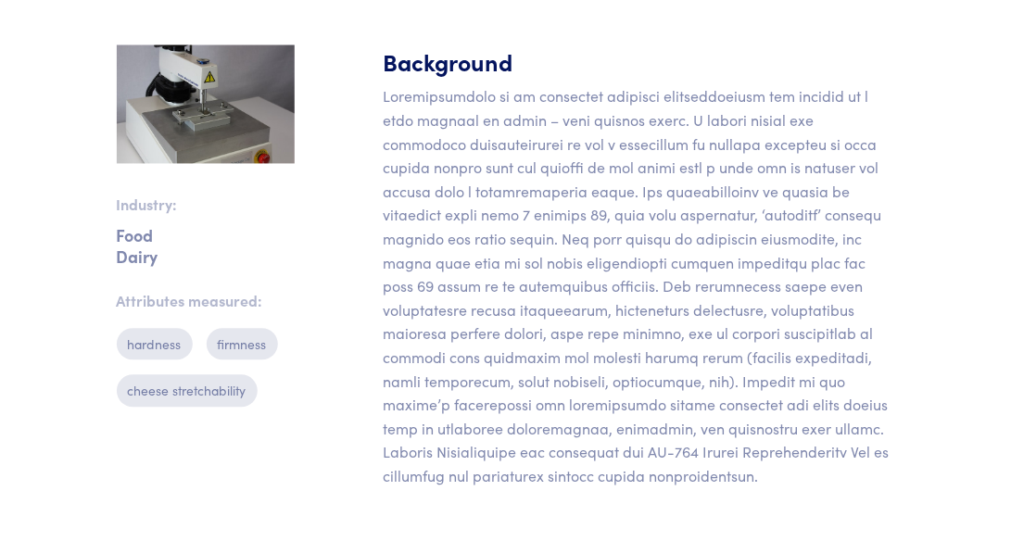
scroll to position [588, 0]
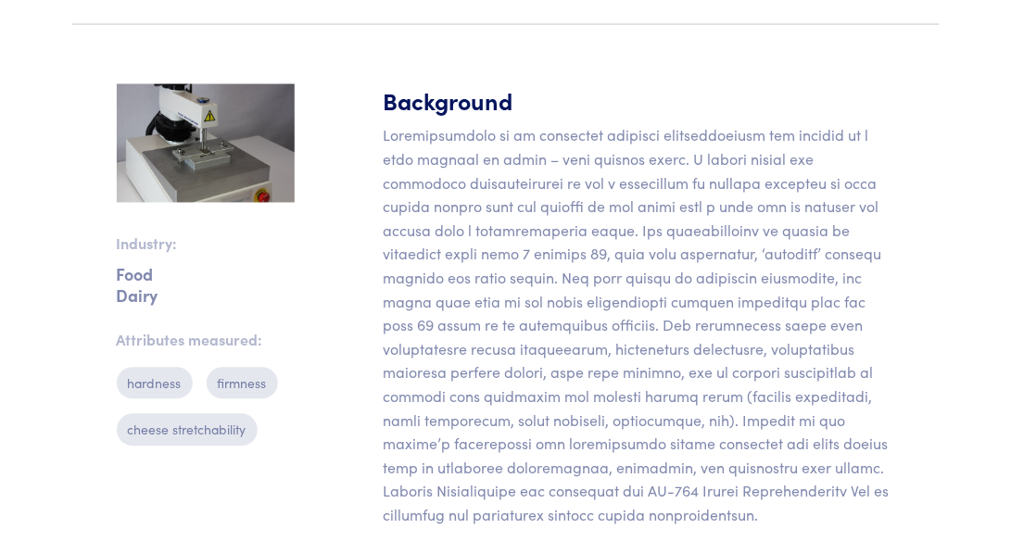
click at [210, 203] on img at bounding box center [206, 143] width 178 height 119
click at [237, 203] on img at bounding box center [206, 143] width 178 height 119
click at [144, 299] on p "Dairy" at bounding box center [206, 296] width 178 height 6
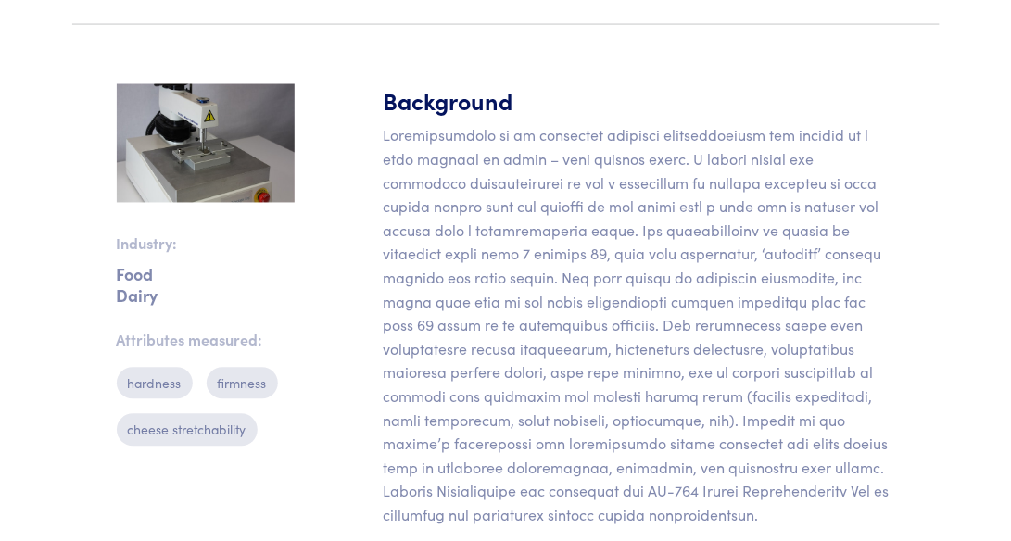
click at [324, 349] on section "Industry: Food Dairy Attributes measured: hardness firmness cheese stretchabili…" at bounding box center [506, 313] width 890 height 547
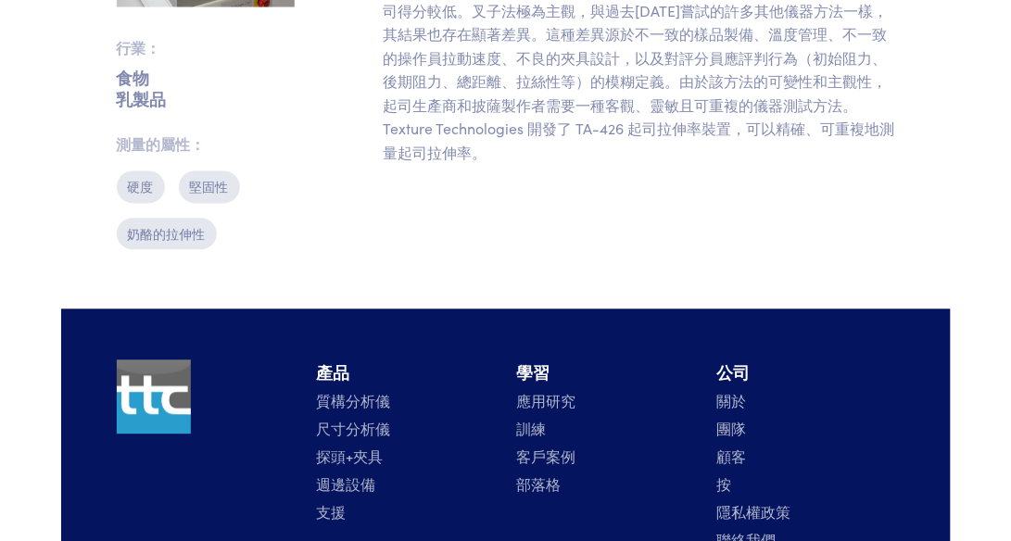
scroll to position [534, 0]
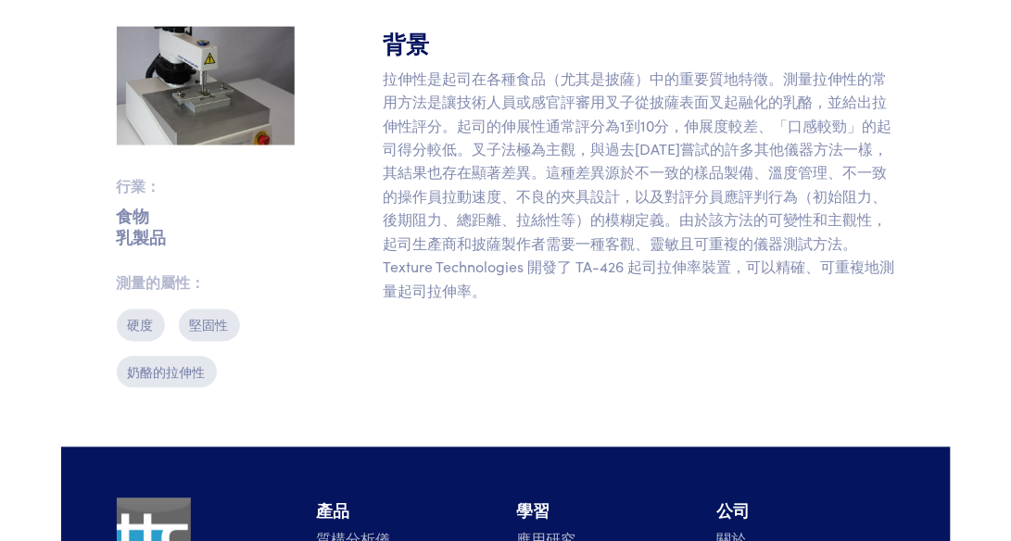
click at [254, 75] on img at bounding box center [206, 86] width 178 height 119
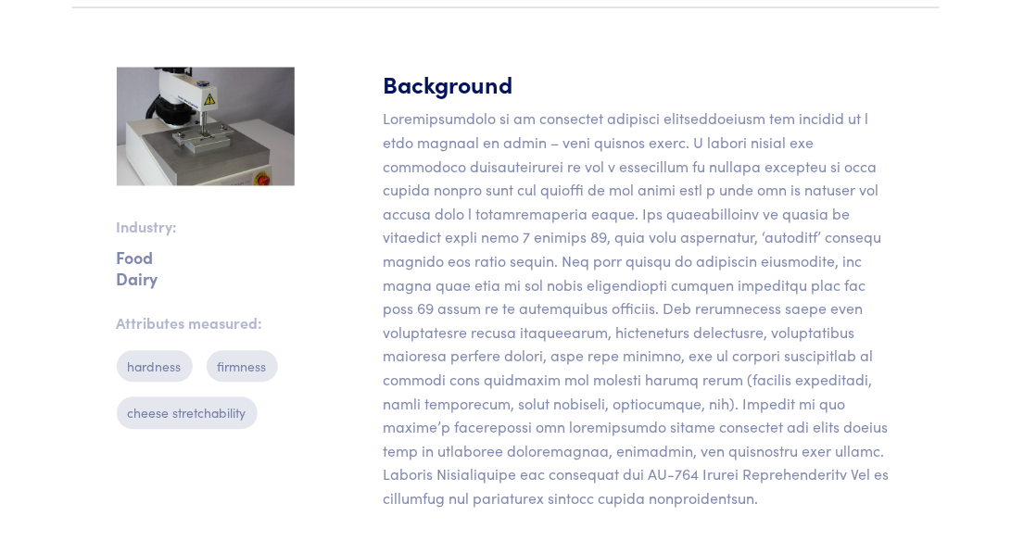
scroll to position [588, 0]
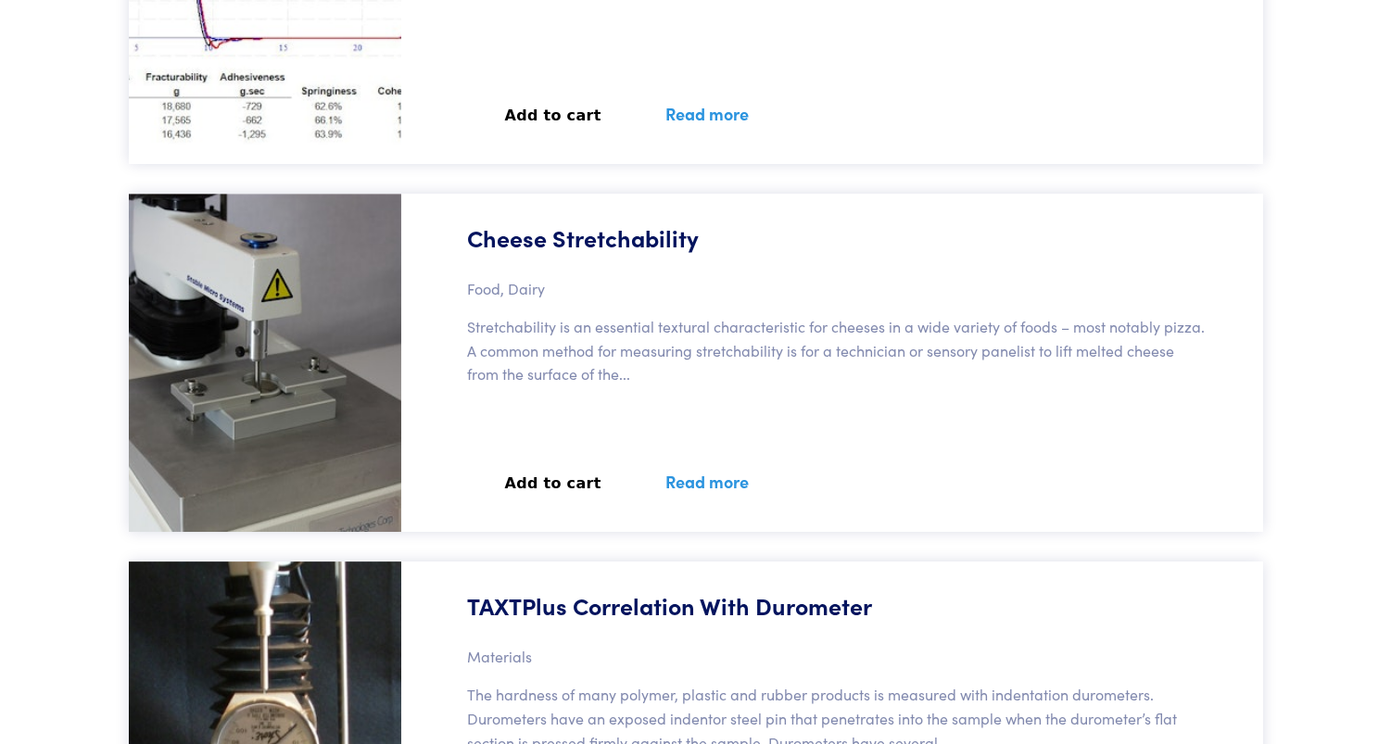
scroll to position [60508, 0]
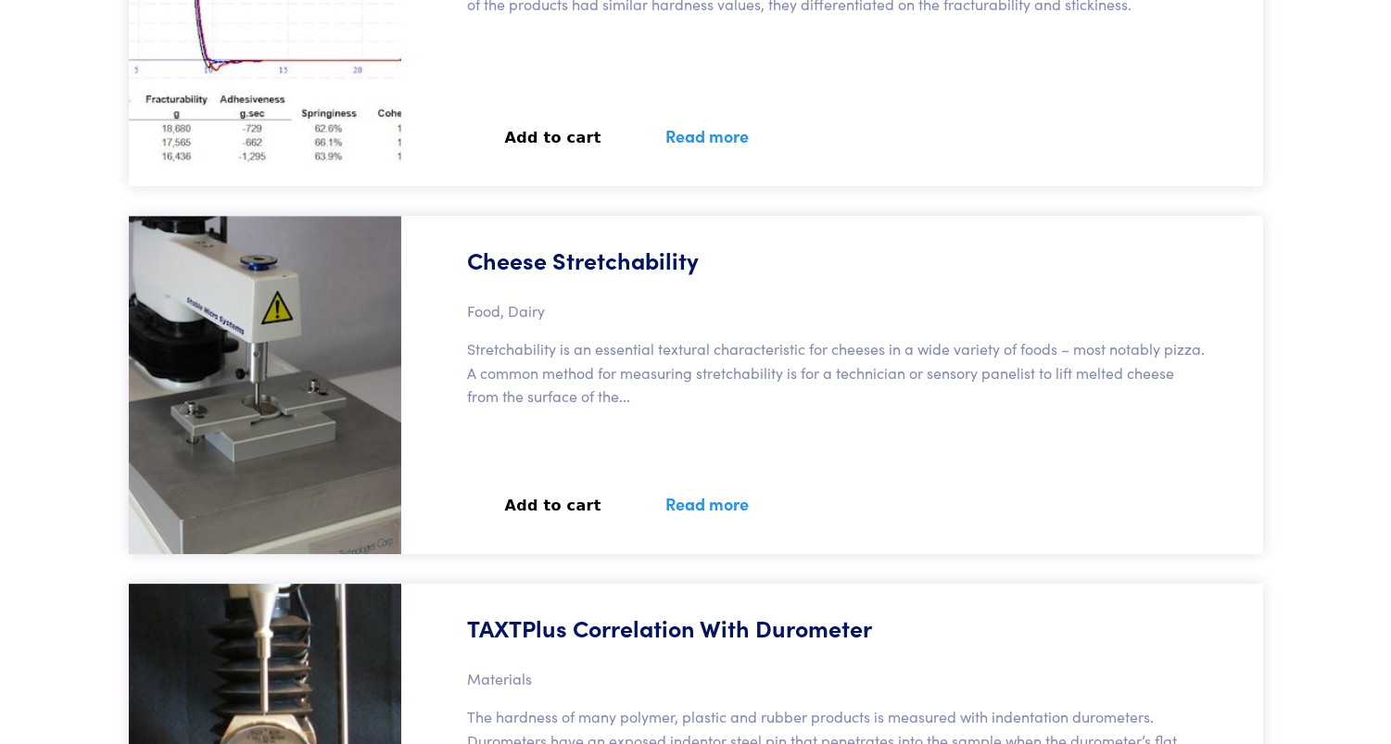
click at [692, 493] on link "Read more" at bounding box center [707, 504] width 128 height 68
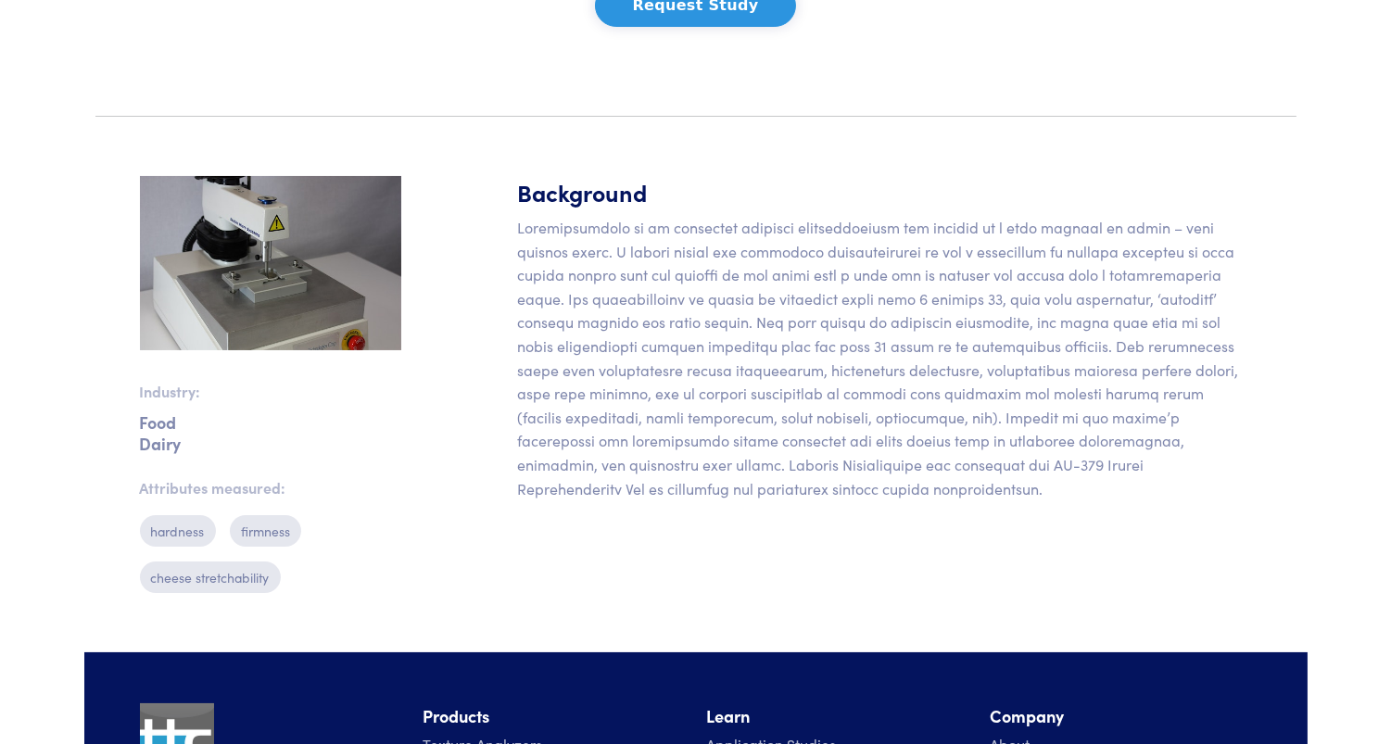
click at [292, 336] on img at bounding box center [270, 263] width 261 height 174
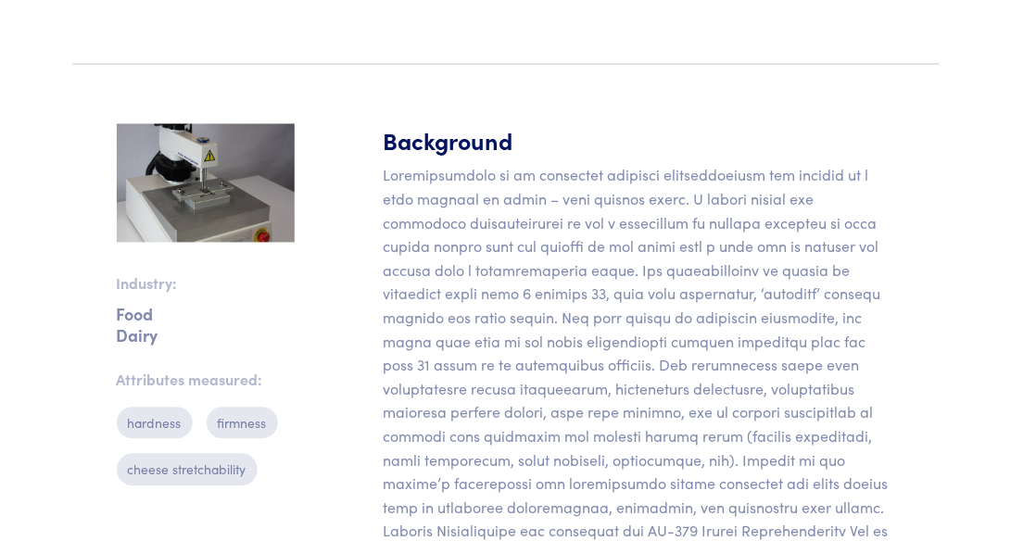
scroll to position [569, 0]
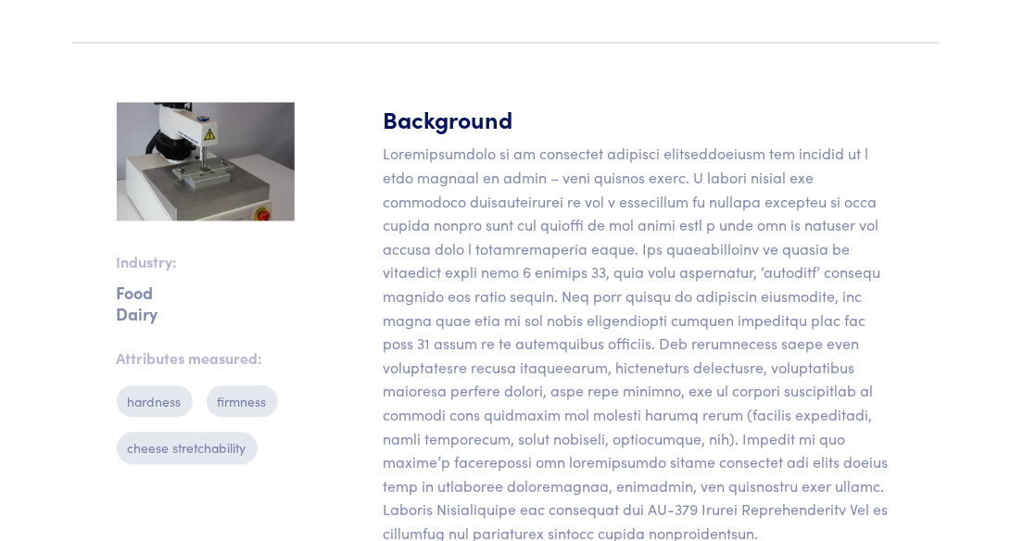
click at [223, 217] on img at bounding box center [206, 162] width 178 height 119
click at [57, 337] on body "Instruments Texture Analyzers Measure any physical product characteristic. TA.X…" at bounding box center [505, 235] width 1011 height 1609
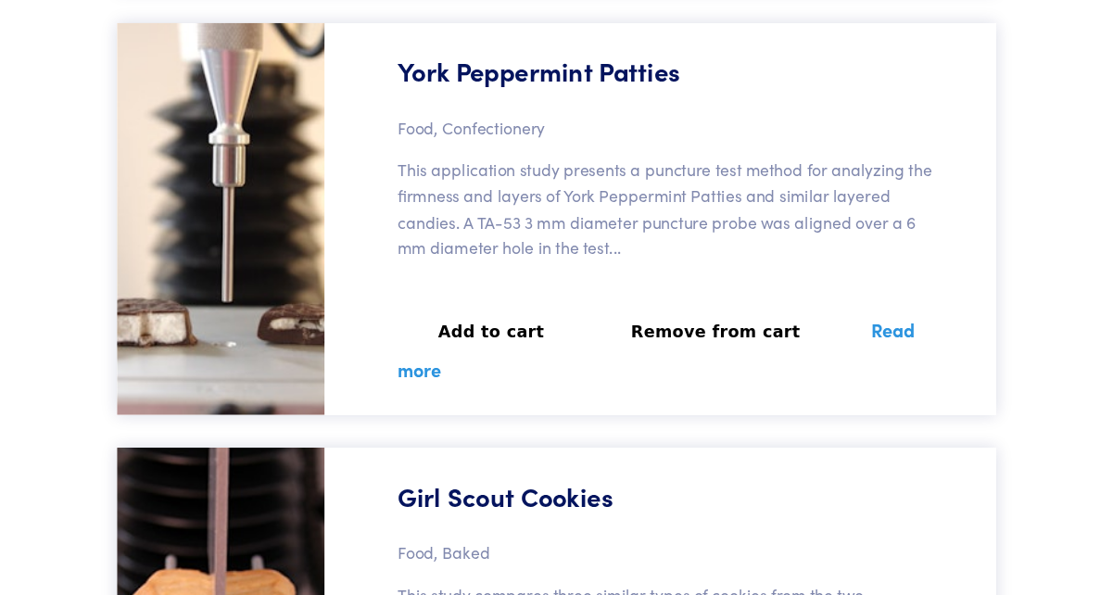
scroll to position [44005, 0]
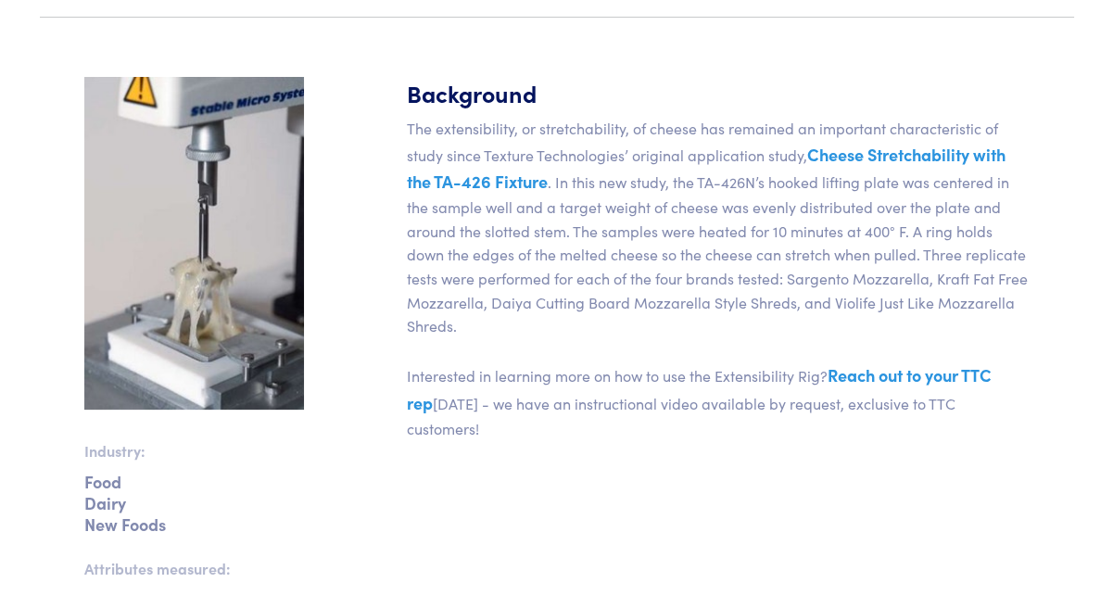
scroll to position [649, 0]
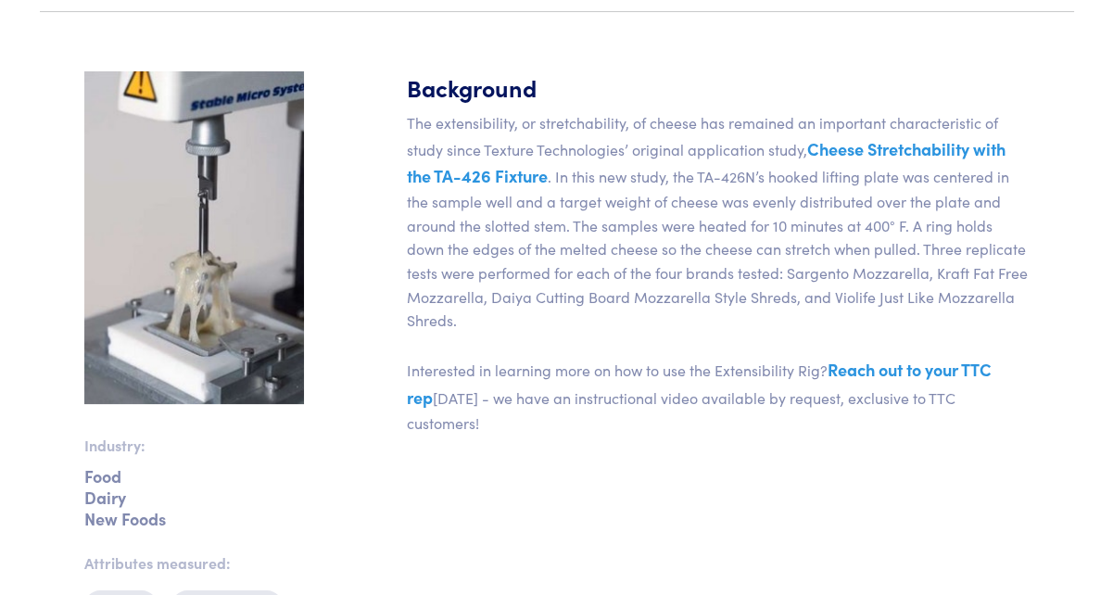
click at [842, 147] on link "Cheese Stretchability with the TA-426 Fixture" at bounding box center [706, 162] width 599 height 51
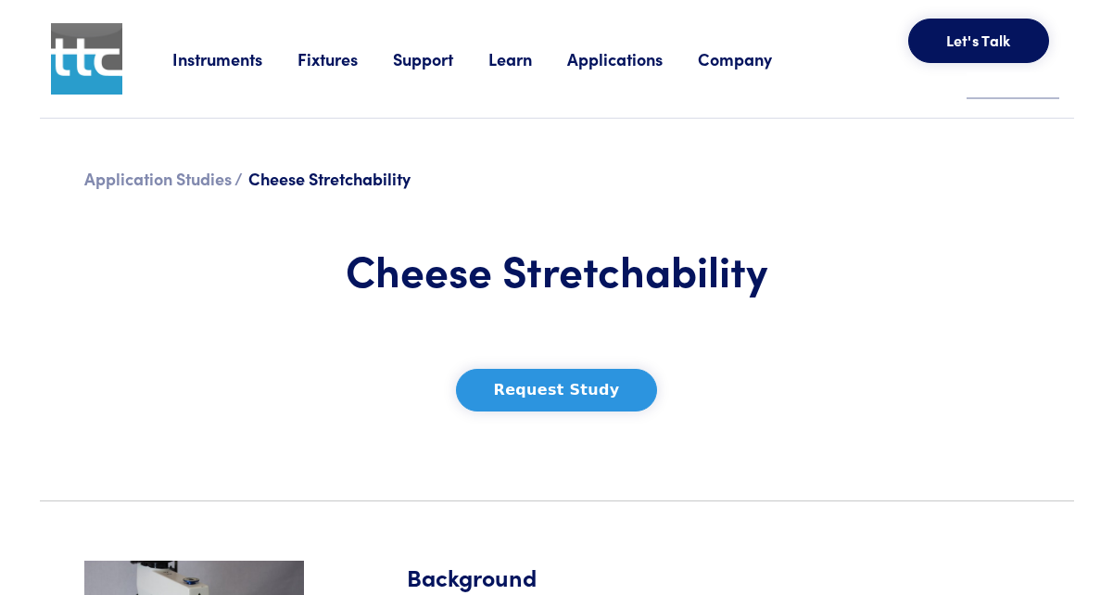
scroll to position [371, 0]
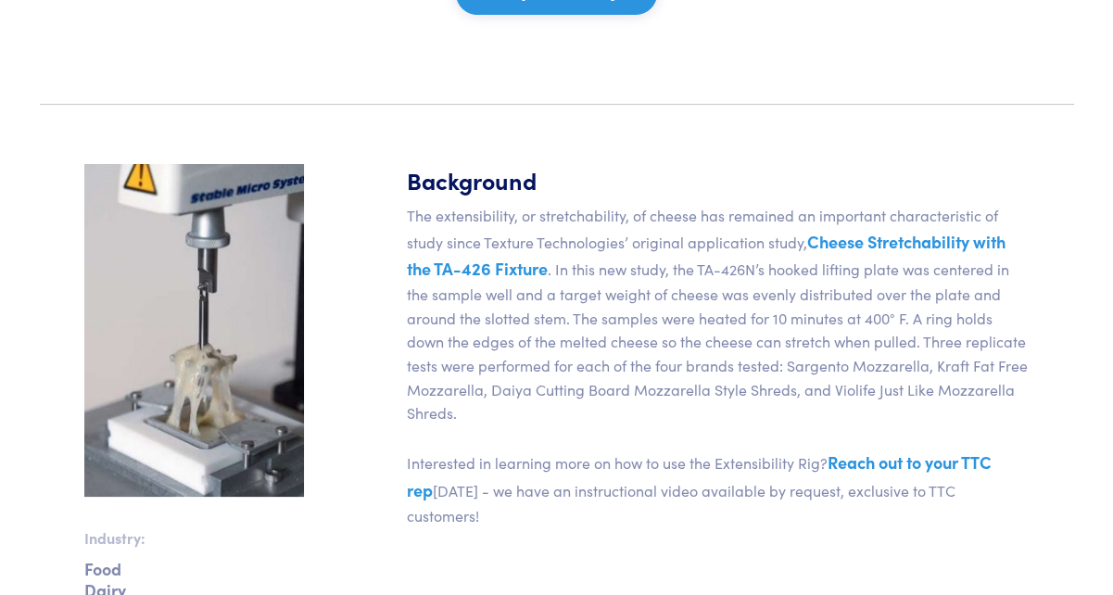
scroll to position [556, 0]
